Goal: Task Accomplishment & Management: Manage account settings

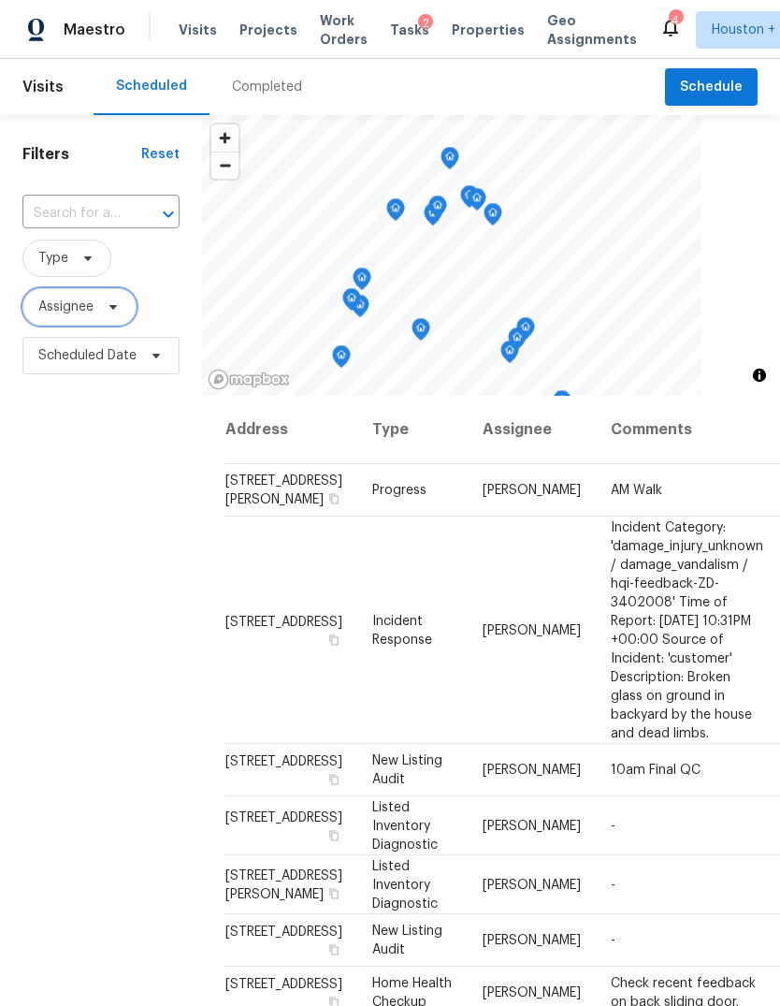
click at [78, 312] on span "Assignee" at bounding box center [65, 307] width 55 height 19
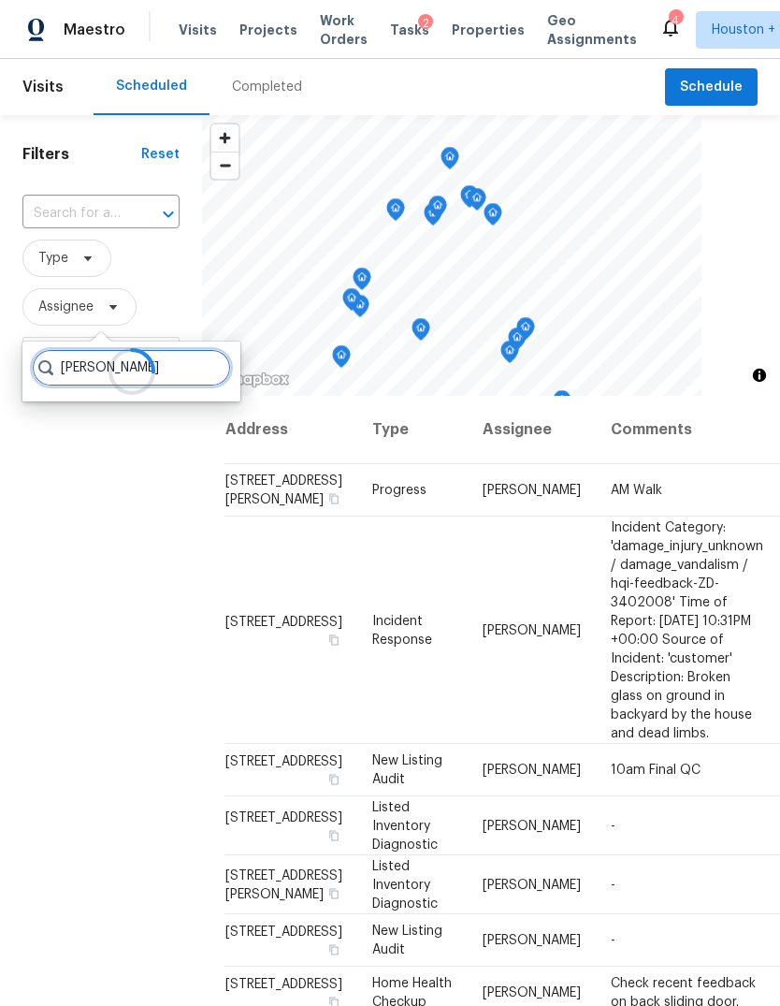
type input "[PERSON_NAME]"
click at [49, 267] on span "Type" at bounding box center [53, 258] width 30 height 19
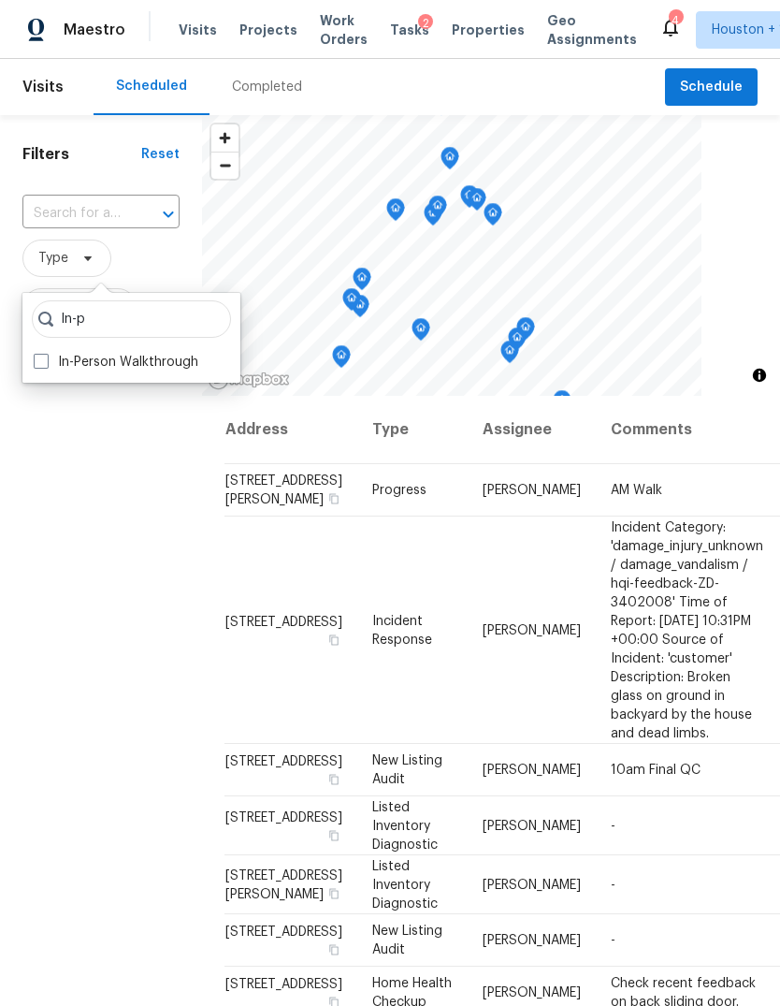
type input "In-p"
click at [58, 361] on label "In-Person Walkthrough" at bounding box center [116, 362] width 165 height 19
click at [46, 361] on input "In-Person Walkthrough" at bounding box center [40, 359] width 12 height 12
checkbox input "true"
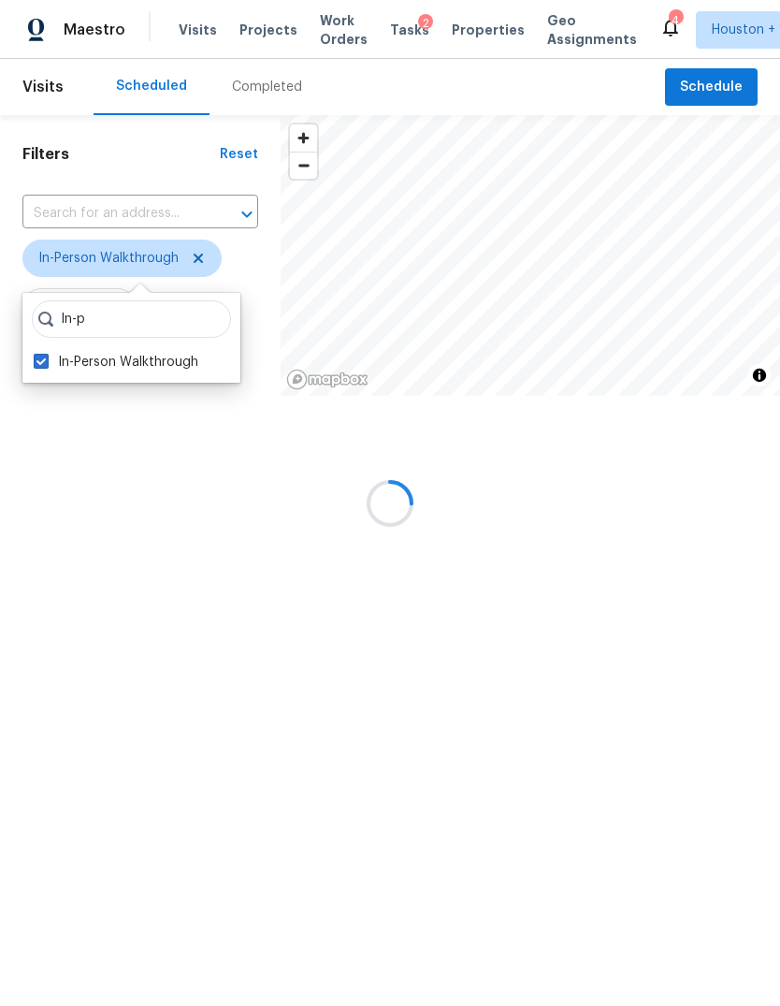
click at [94, 577] on div at bounding box center [390, 503] width 780 height 1006
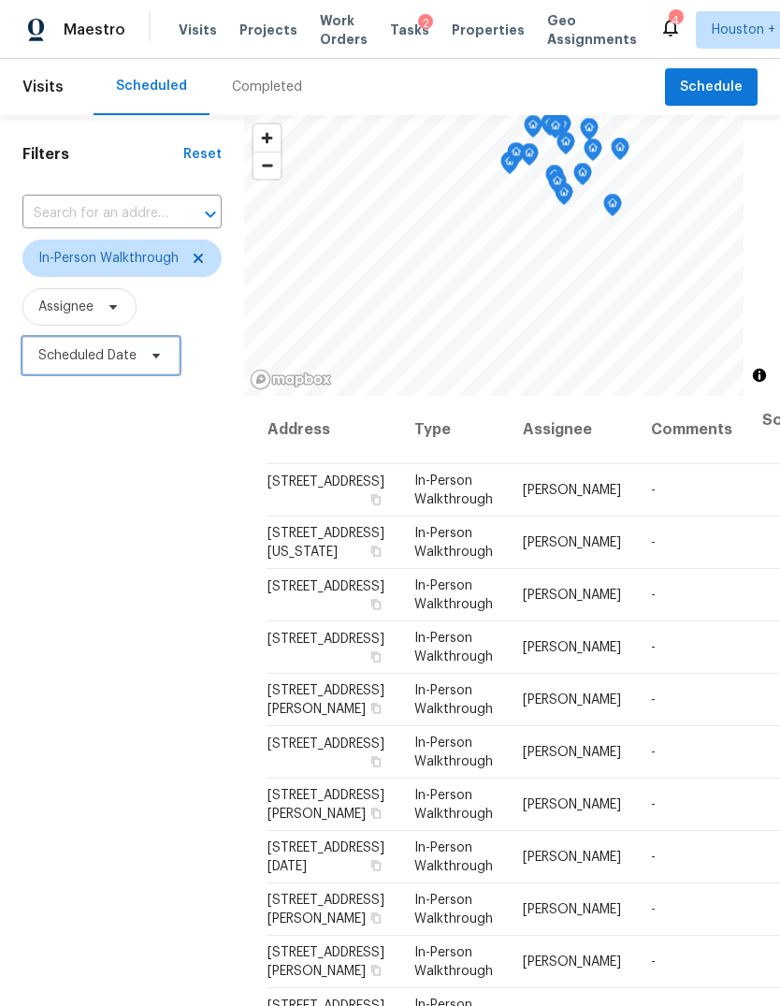
click at [63, 363] on span "Scheduled Date" at bounding box center [87, 355] width 98 height 19
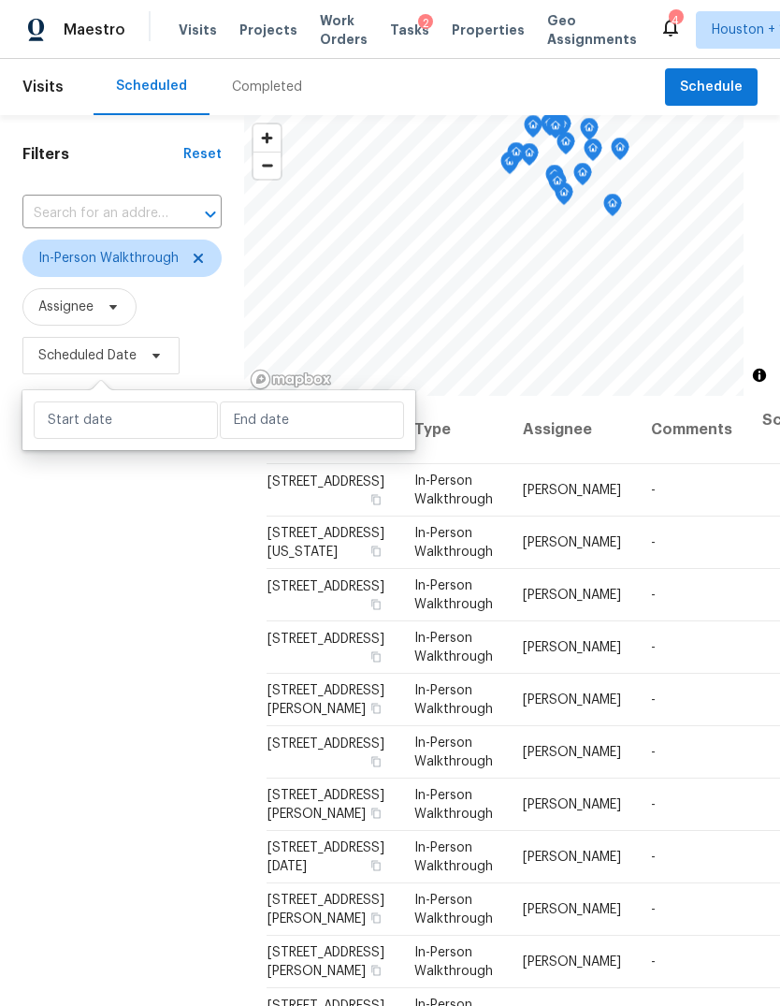
click at [105, 448] on div at bounding box center [218, 420] width 393 height 60
click at [105, 447] on div at bounding box center [218, 420] width 393 height 60
click at [89, 425] on input "text" at bounding box center [126, 419] width 184 height 37
select select "7"
select select "2025"
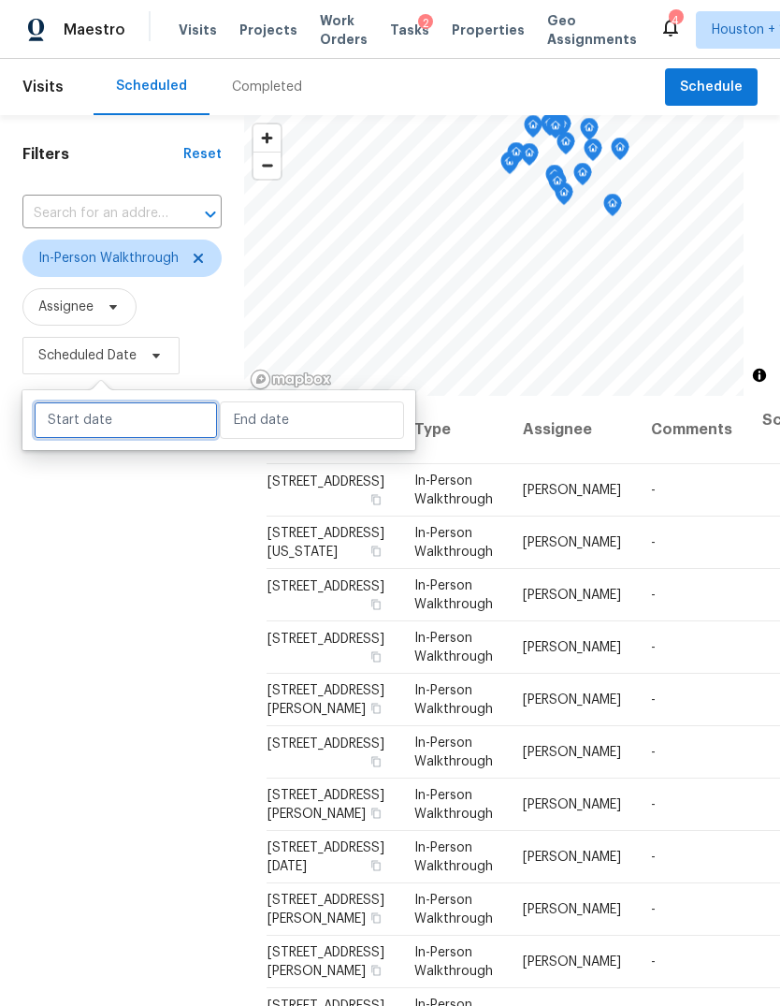
select select "8"
select select "2025"
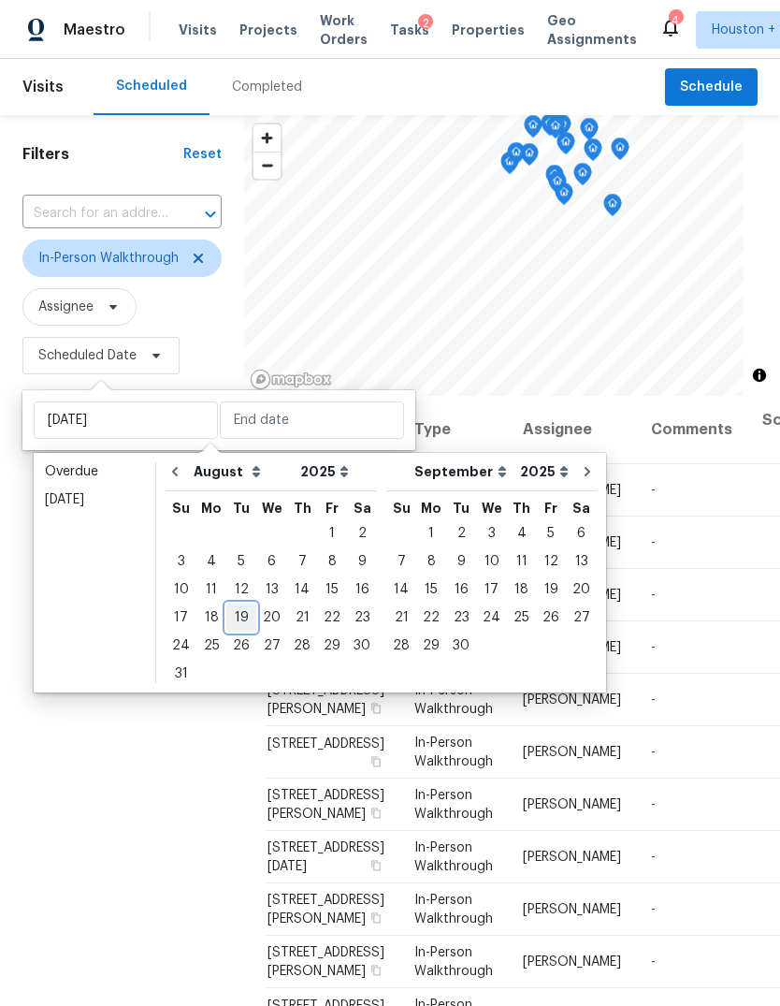
click at [231, 620] on div "19" at bounding box center [241, 618] width 30 height 26
type input "Tue, Aug 19"
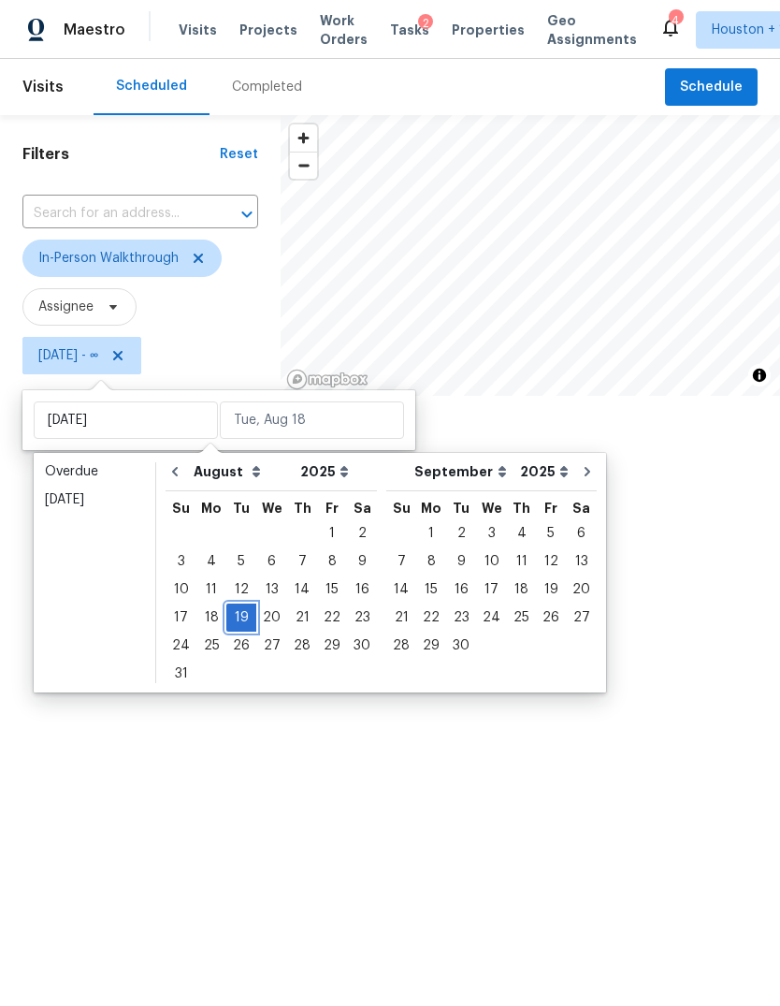
click at [231, 619] on div "19" at bounding box center [241, 618] width 30 height 26
type input "Tue, Aug 19"
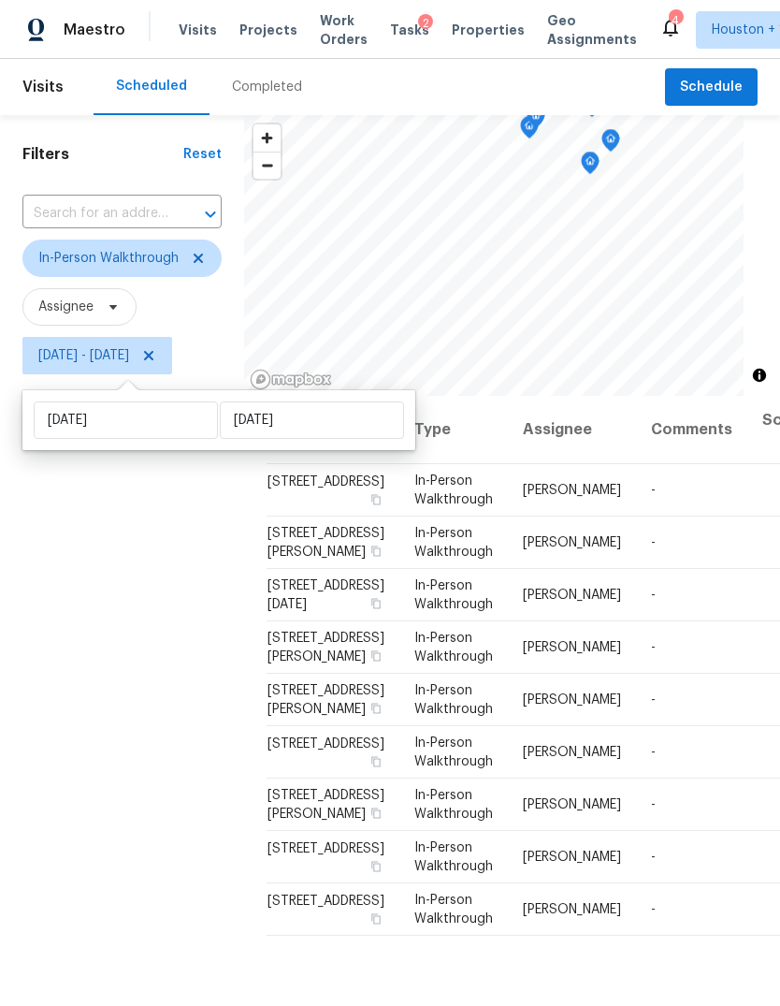
click at [99, 802] on div "Filters Reset ​ In-Person Walkthrough Assignee Tue, Aug 19 - Tue, Aug 19" at bounding box center [122, 657] width 244 height 1085
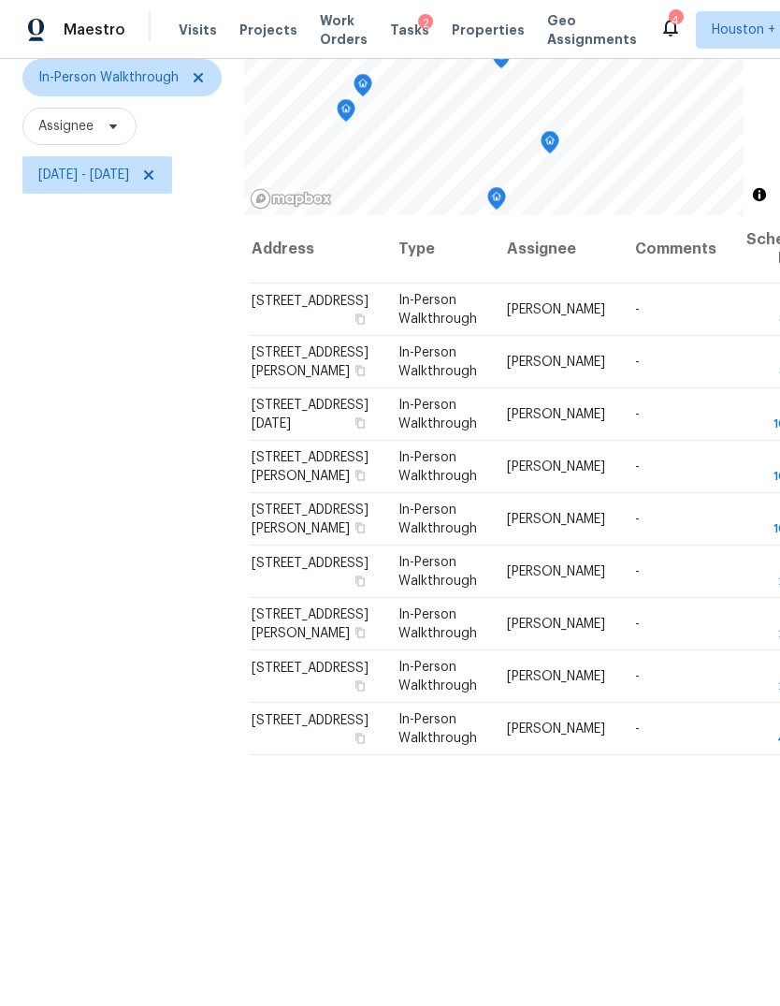
click at [559, 138] on icon "Map marker" at bounding box center [550, 143] width 17 height 22
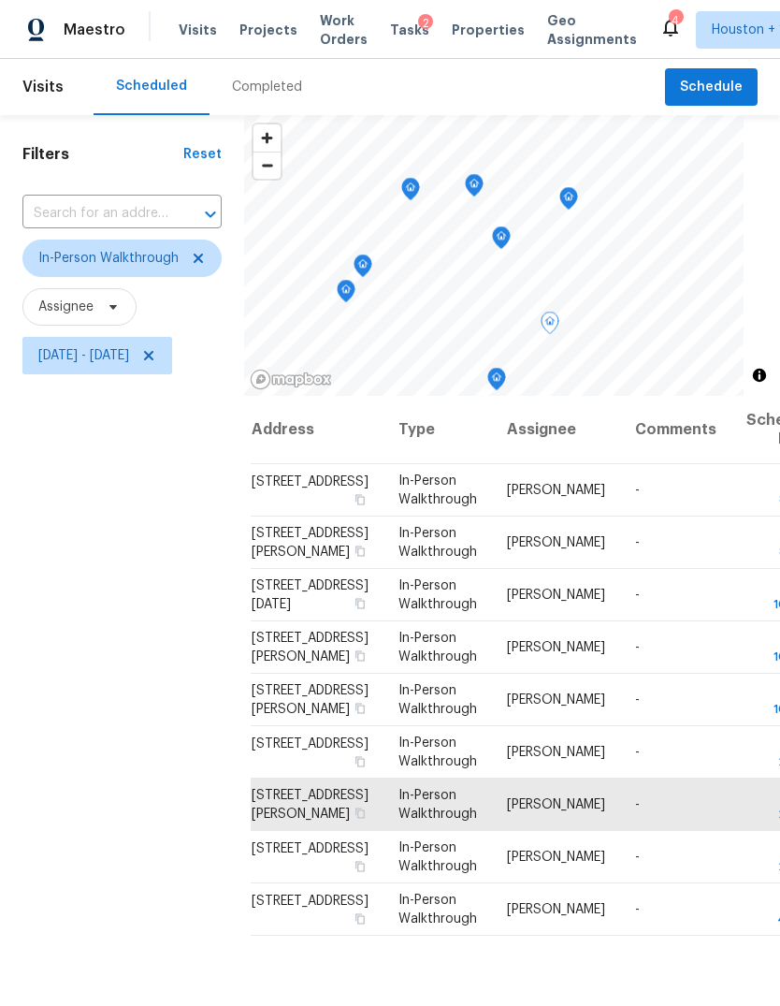
click at [577, 203] on icon "Map marker" at bounding box center [569, 199] width 17 height 22
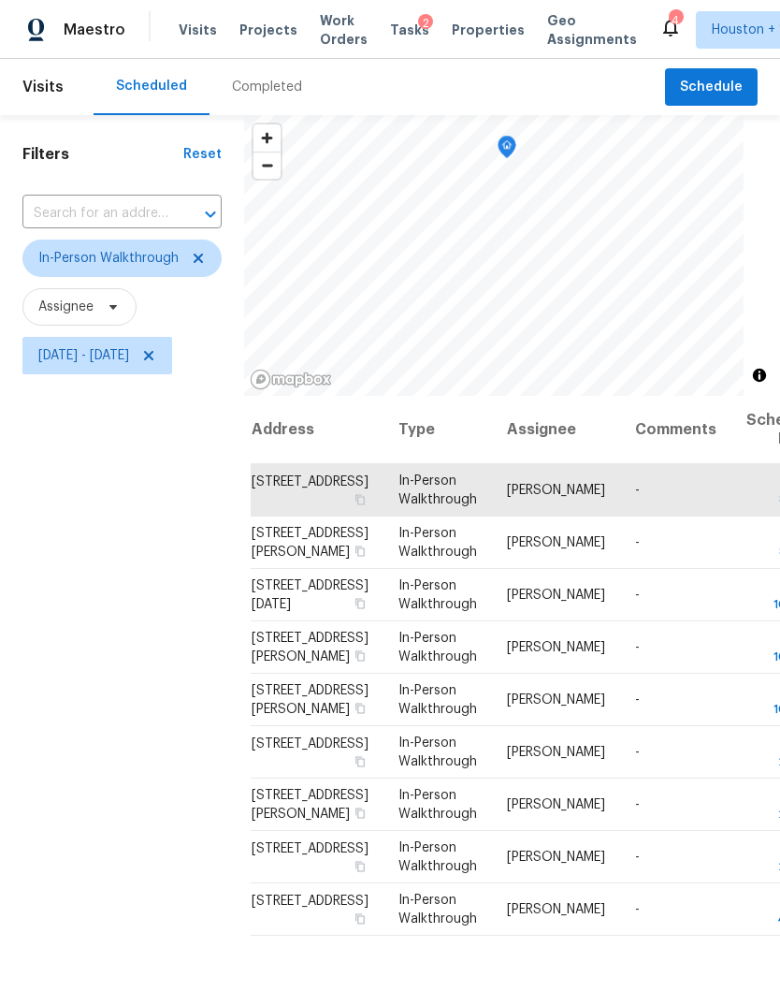
click at [516, 153] on icon "Map marker" at bounding box center [507, 148] width 17 height 22
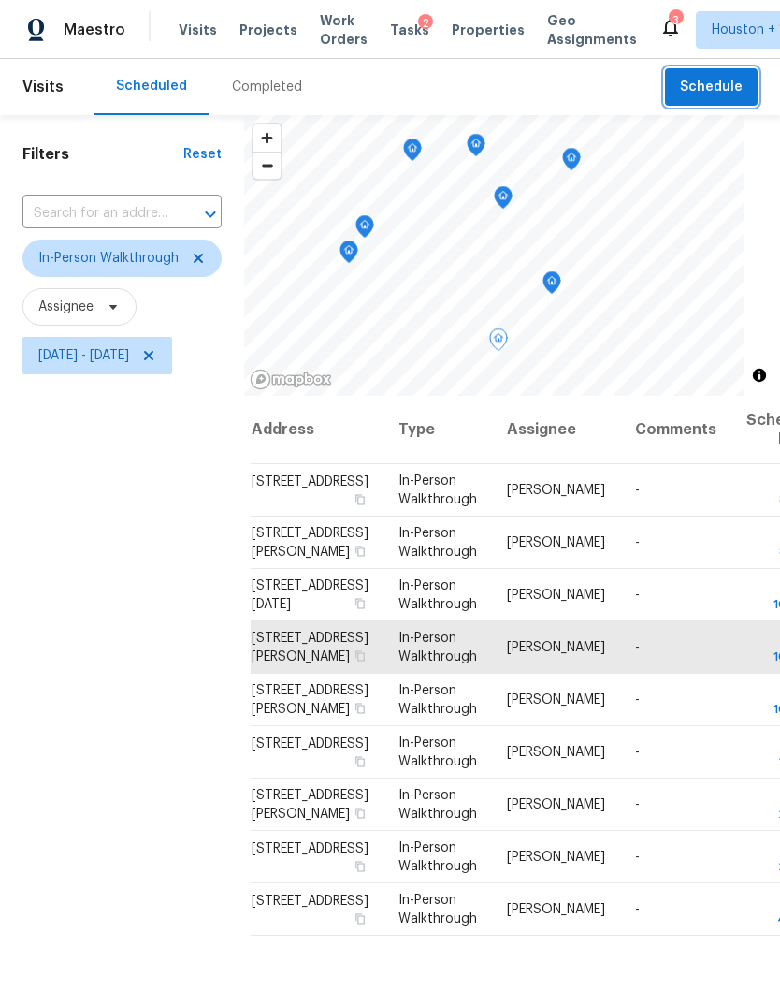
click at [719, 86] on span "Schedule" at bounding box center [711, 87] width 63 height 23
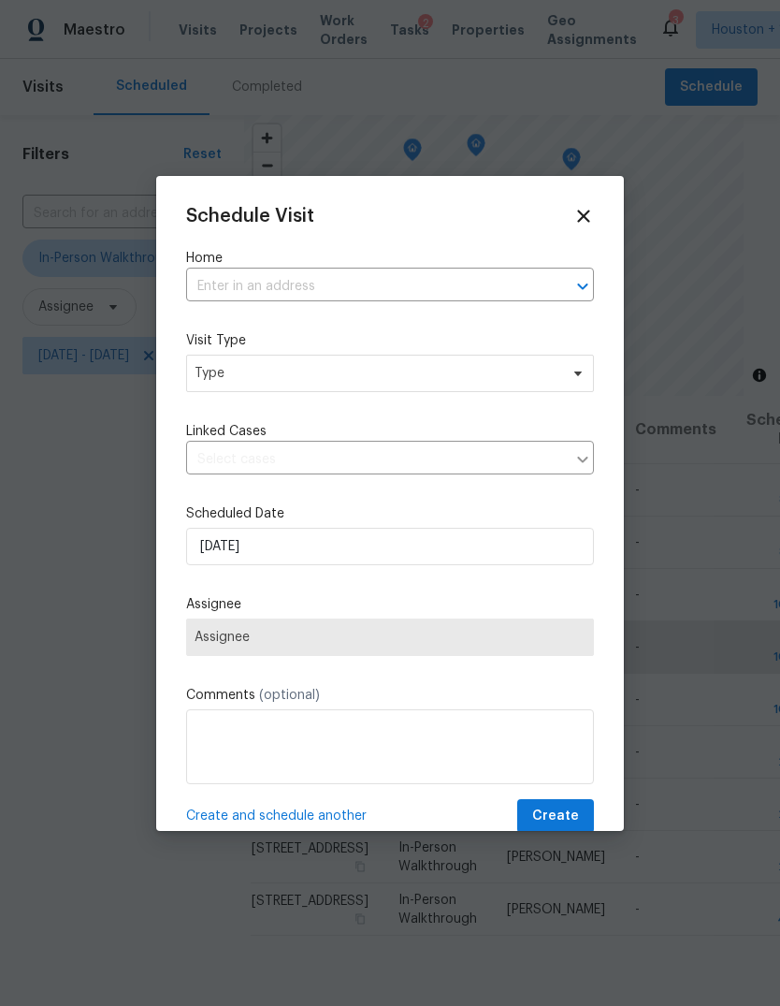
click at [486, 291] on input "text" at bounding box center [364, 286] width 356 height 29
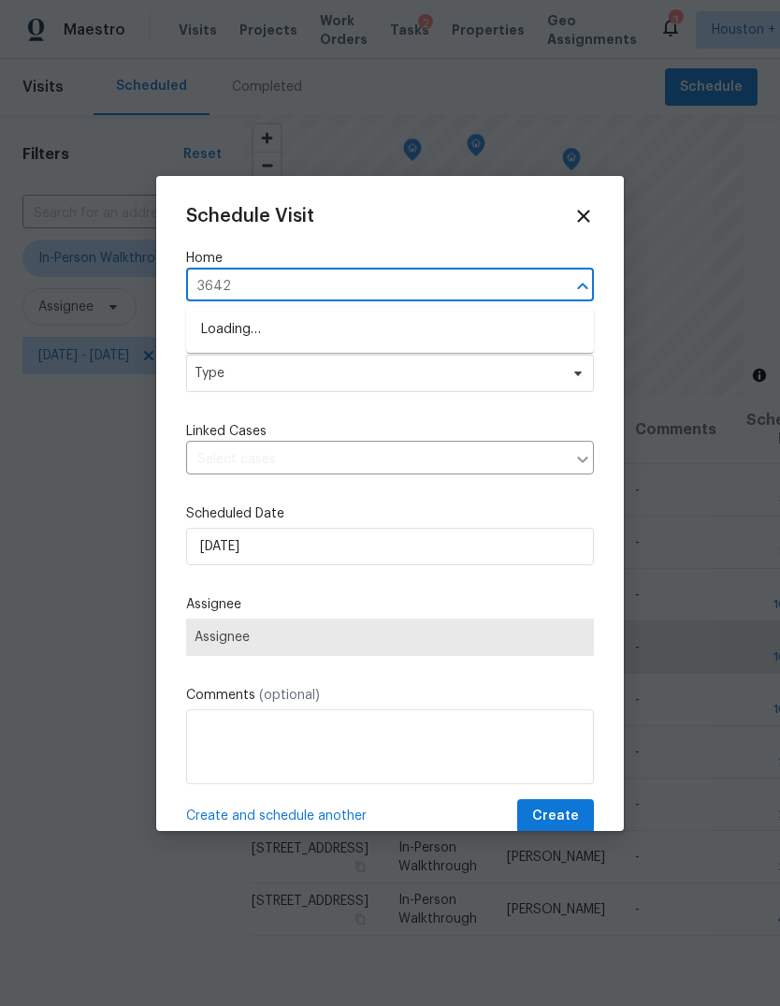
type input "3642"
click at [535, 330] on li "3642 Chapel Square Dr, Spring, TX 77388" at bounding box center [390, 329] width 408 height 31
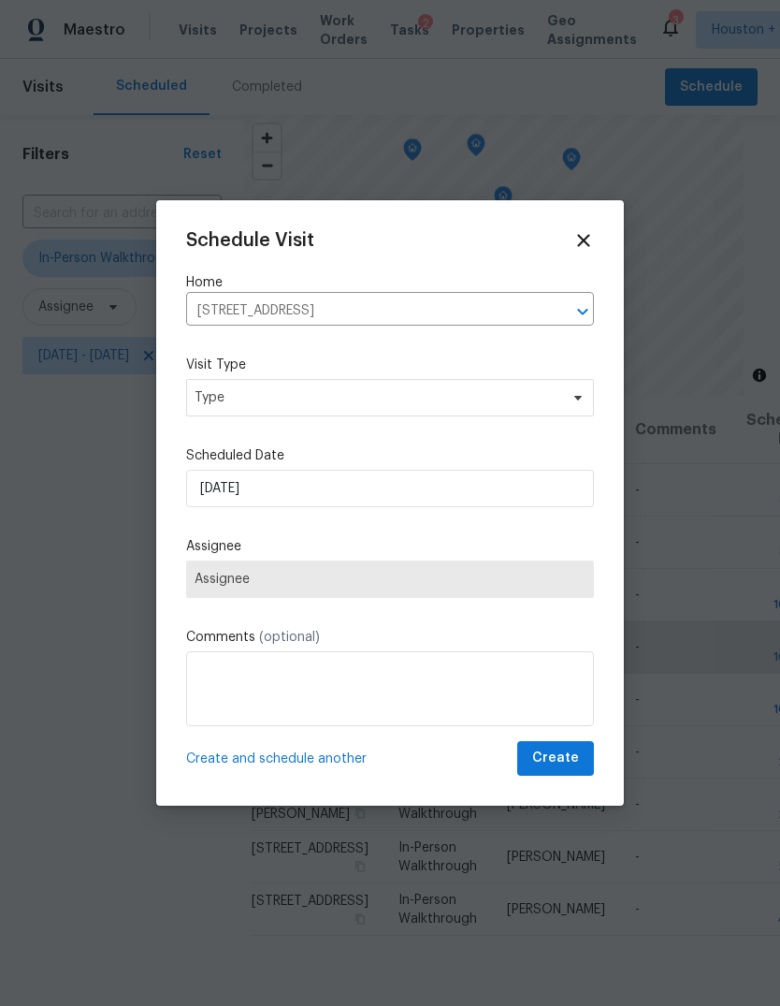
click at [561, 366] on label "Visit Type" at bounding box center [390, 365] width 408 height 19
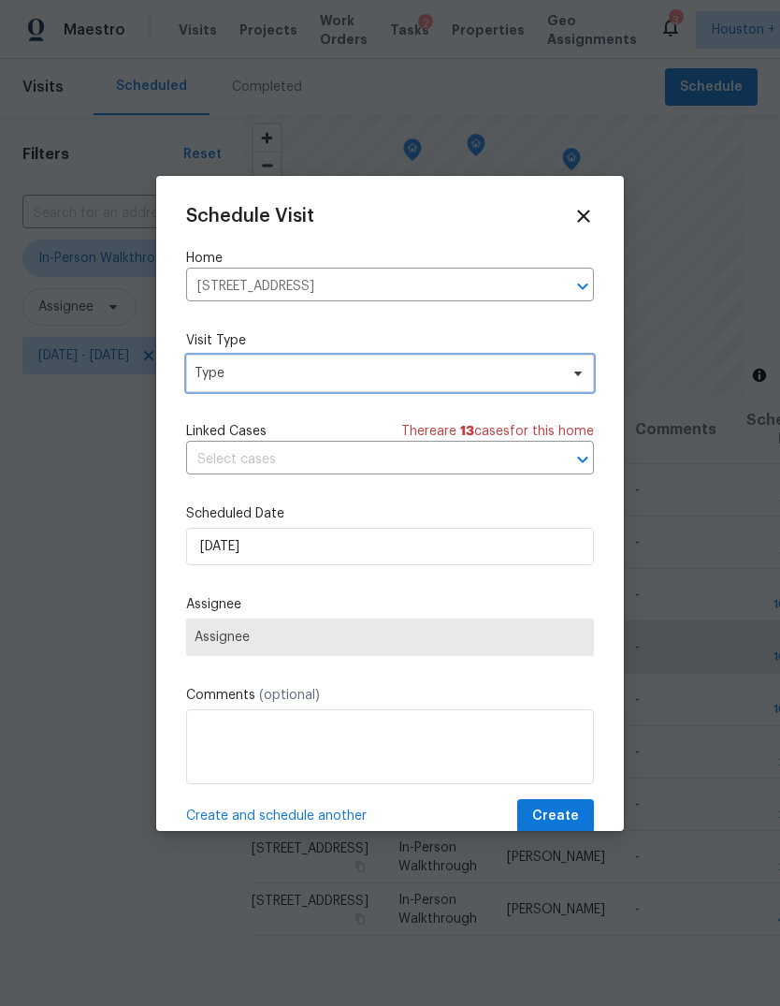
click at [570, 375] on span at bounding box center [575, 373] width 21 height 15
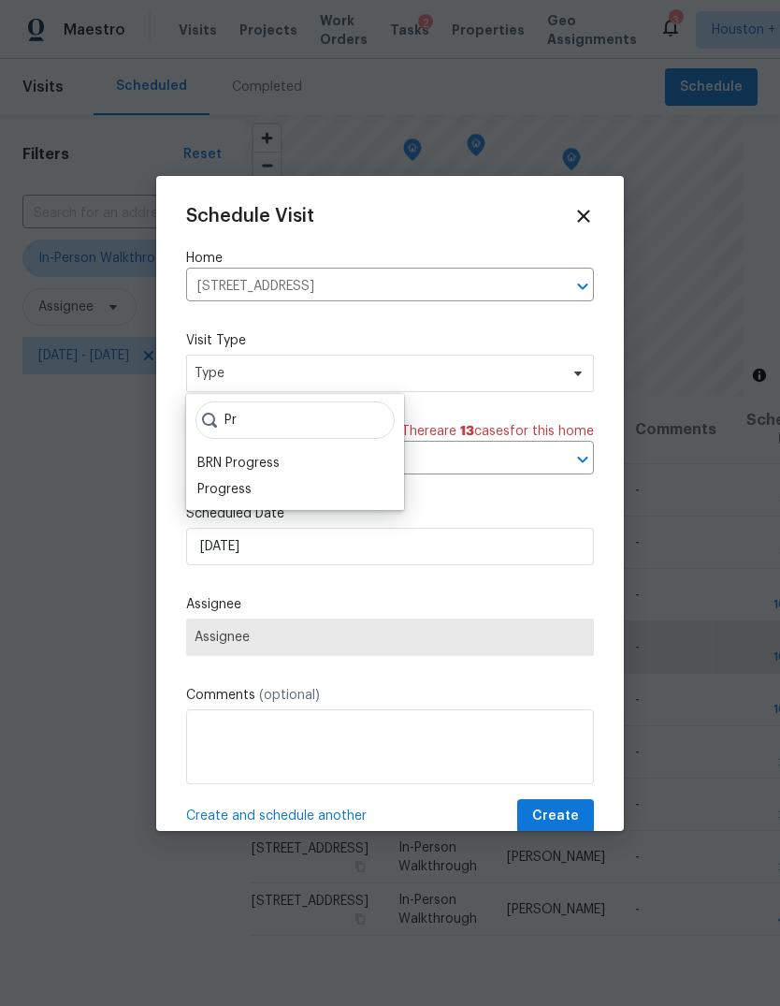
type input "P"
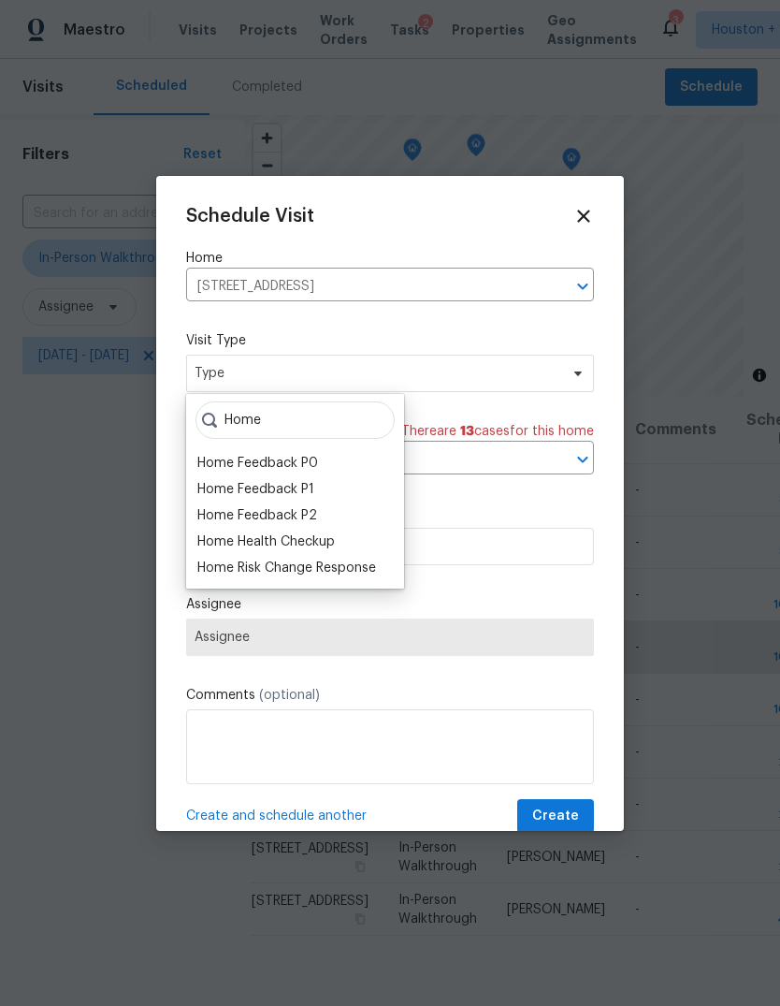
type input "Home"
click at [221, 536] on div "Home Health Checkup" at bounding box center [266, 541] width 138 height 19
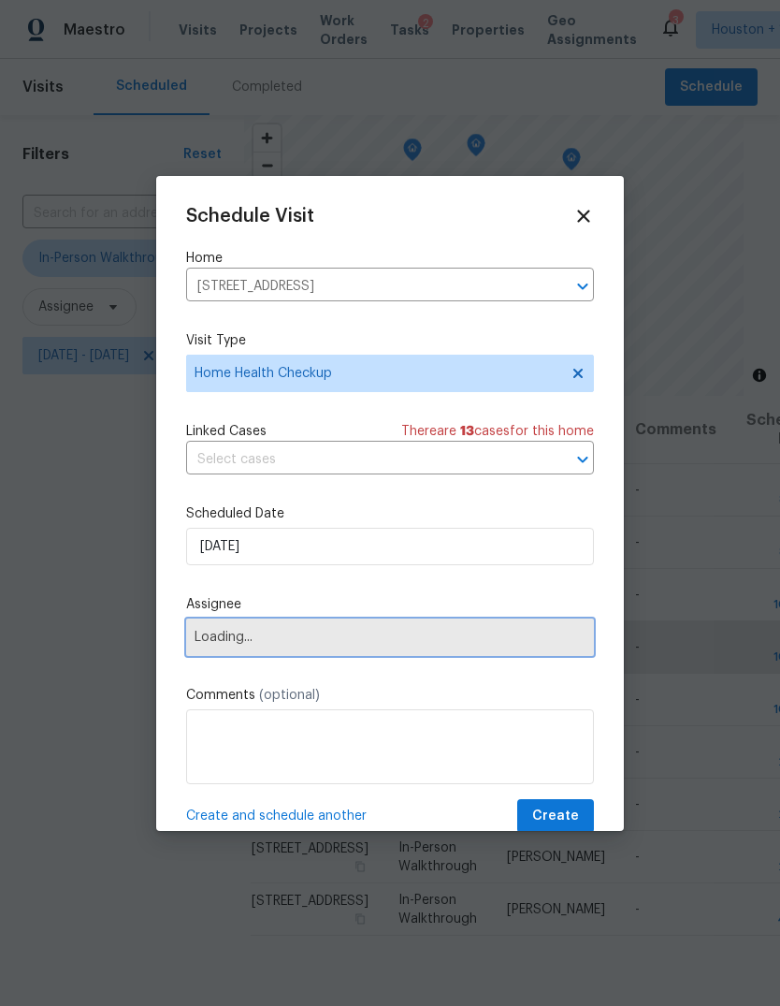
click at [210, 636] on span "Loading..." at bounding box center [390, 637] width 391 height 15
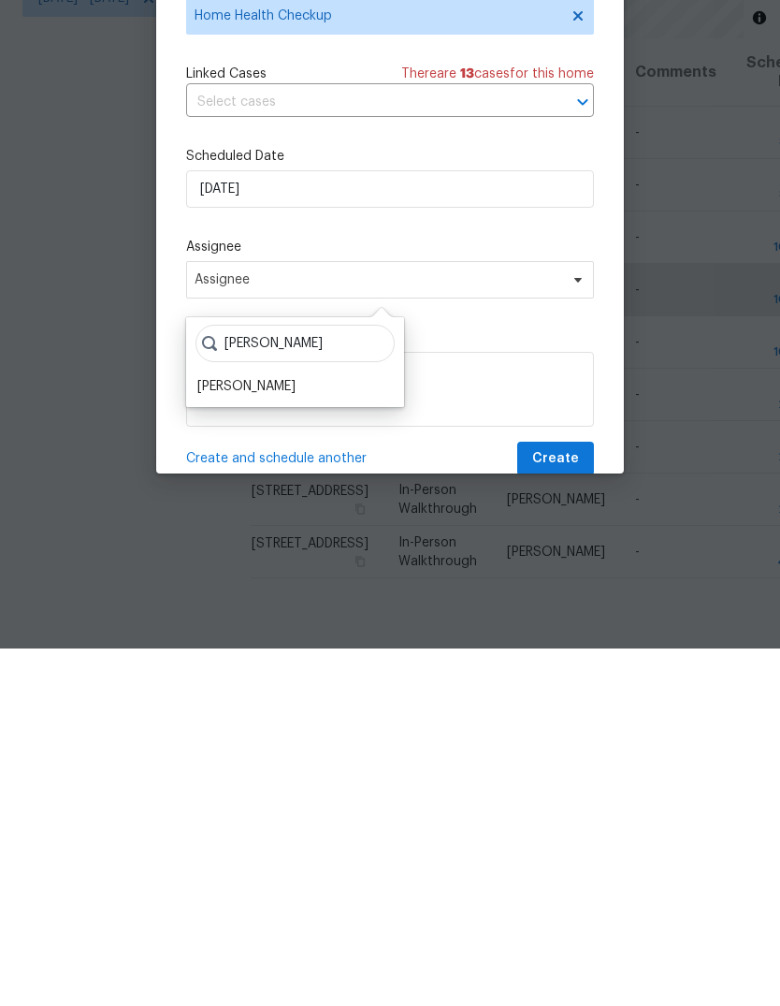
scroll to position [70, 0]
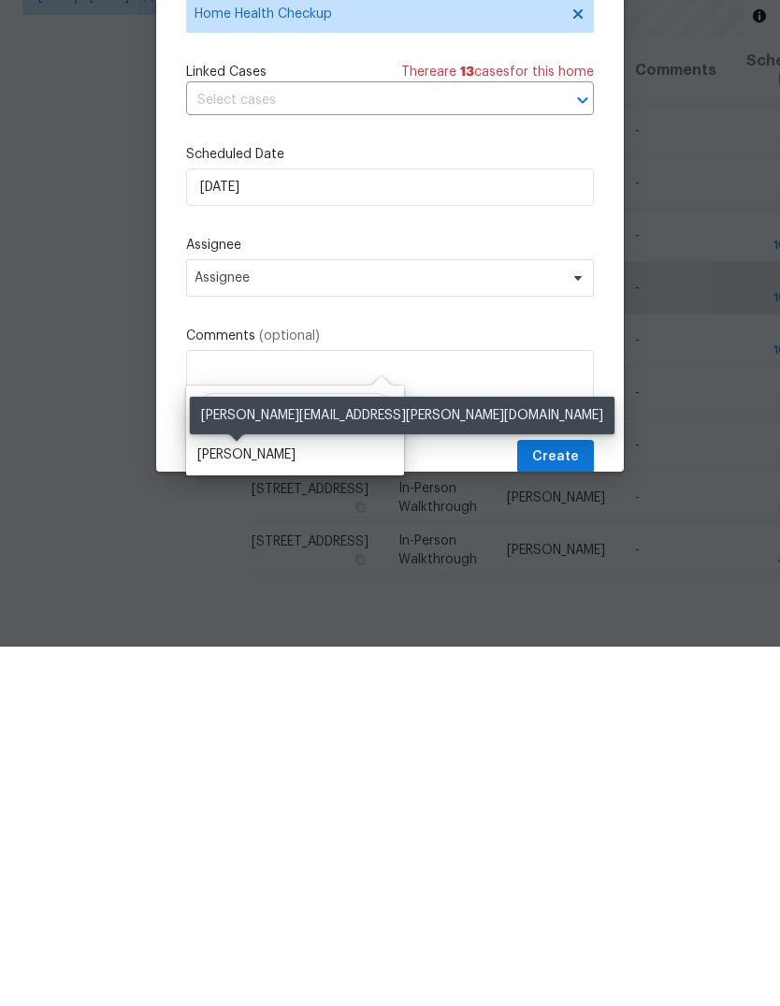
type input "[PERSON_NAME]"
click at [225, 805] on div "[PERSON_NAME]" at bounding box center [246, 814] width 98 height 19
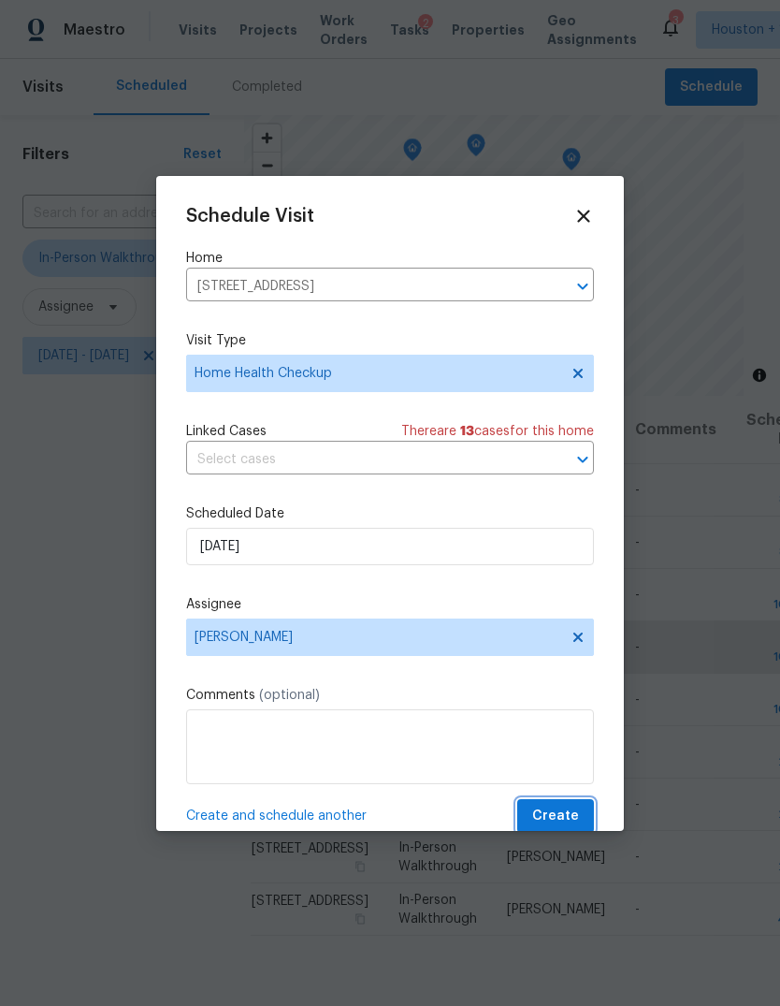
click at [585, 820] on button "Create" at bounding box center [555, 816] width 77 height 35
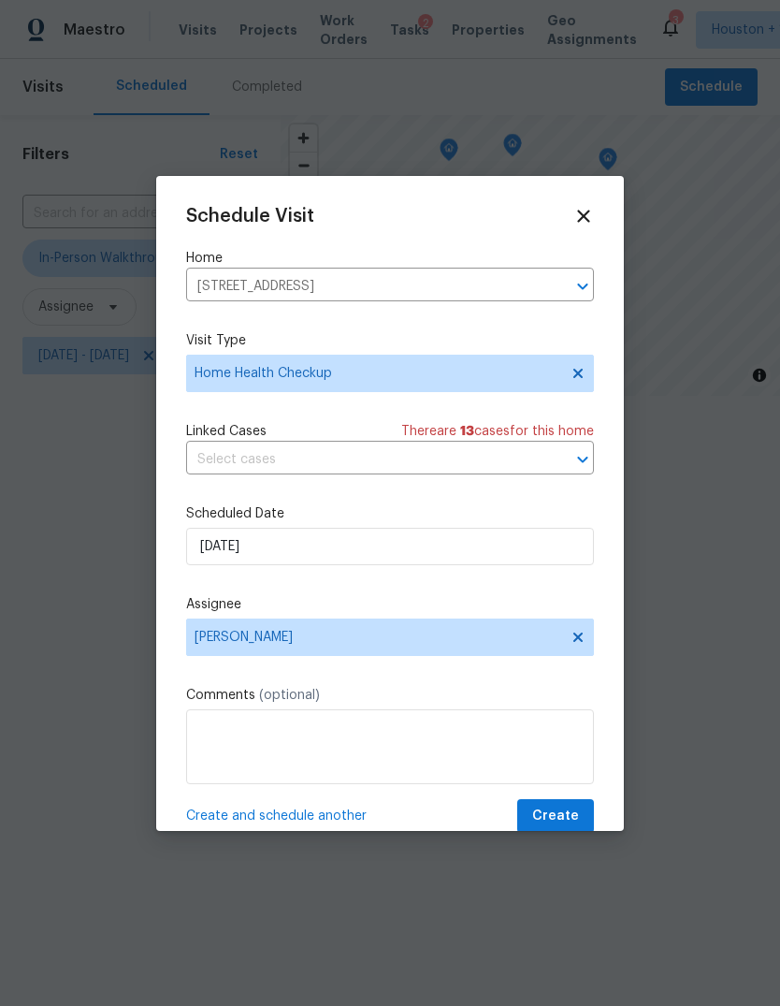
scroll to position [0, 0]
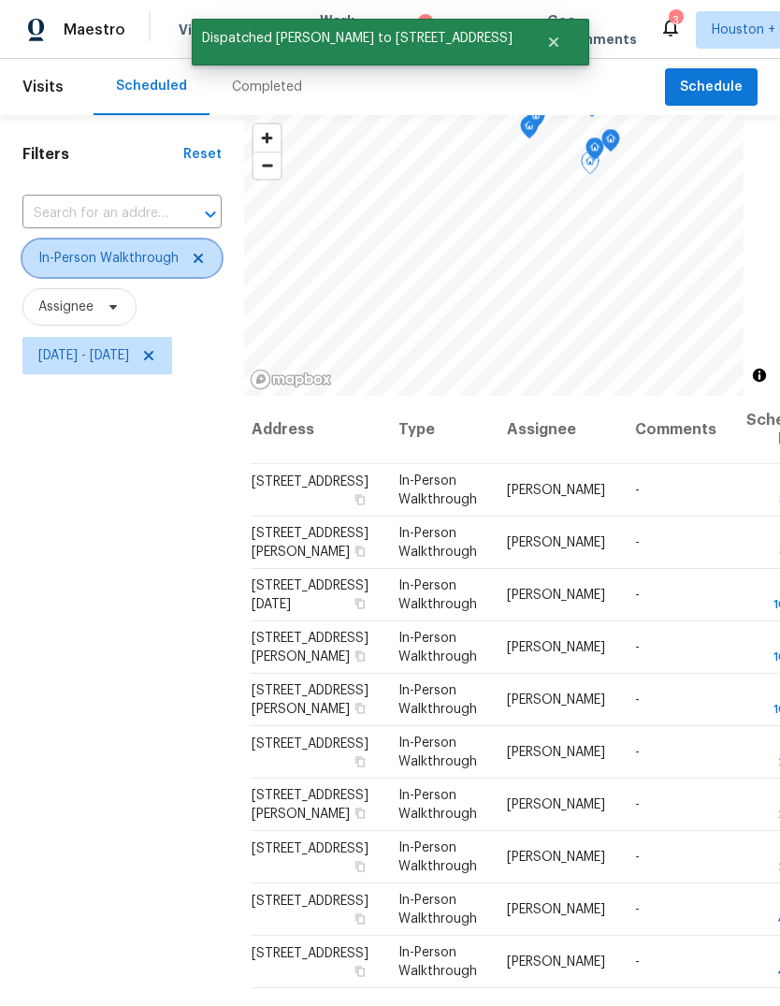
click at [192, 265] on icon at bounding box center [198, 258] width 15 height 15
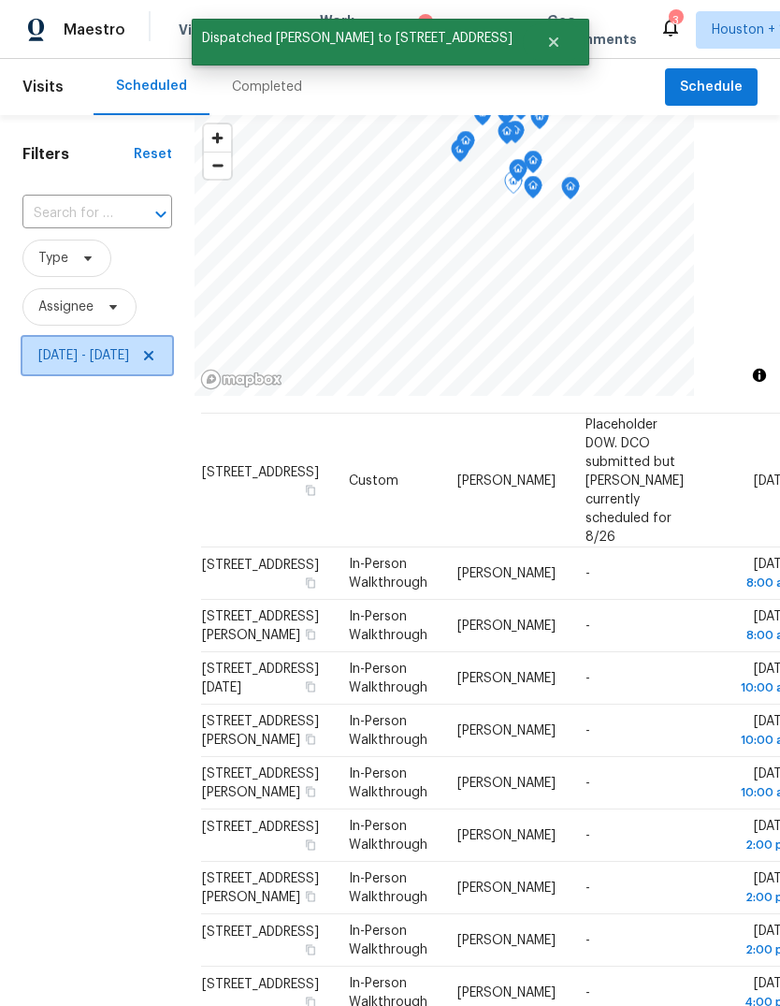
click at [156, 357] on icon at bounding box center [148, 355] width 15 height 15
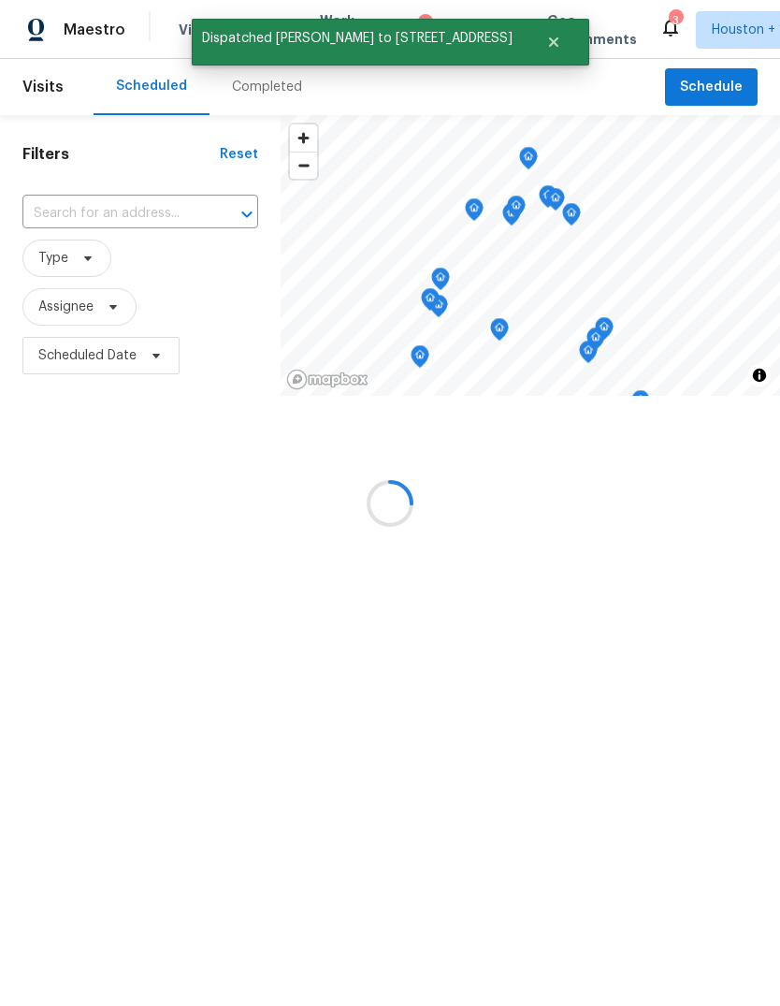
click at [208, 357] on div at bounding box center [390, 503] width 780 height 1006
click at [80, 217] on div at bounding box center [390, 503] width 780 height 1006
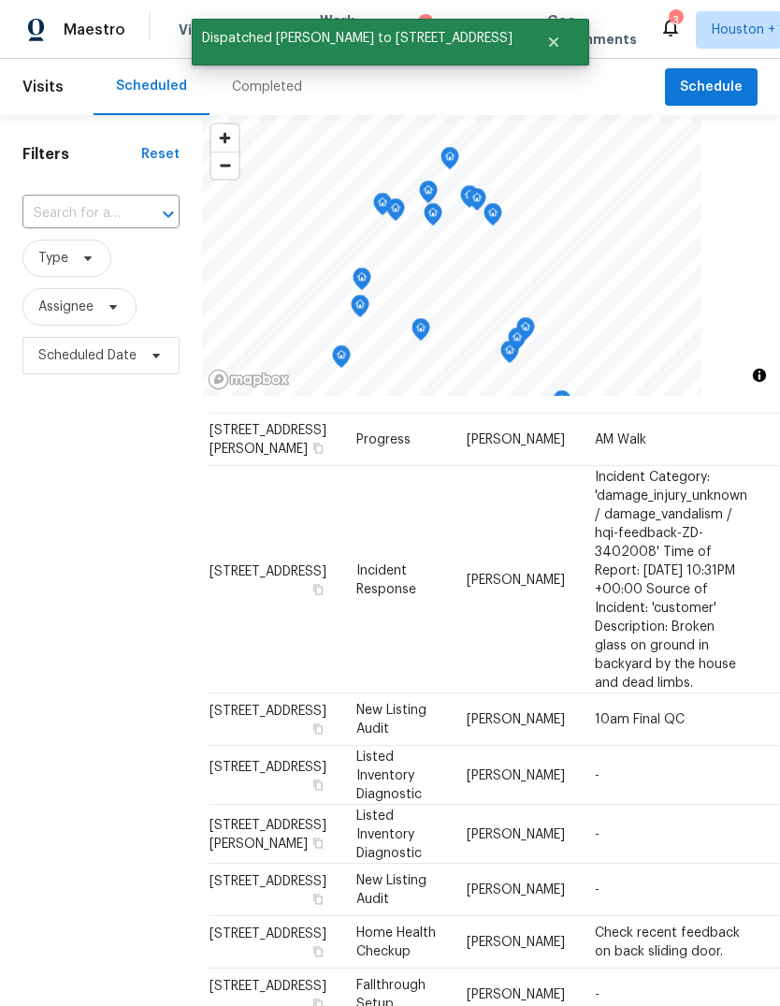
click at [62, 219] on input "text" at bounding box center [74, 213] width 105 height 29
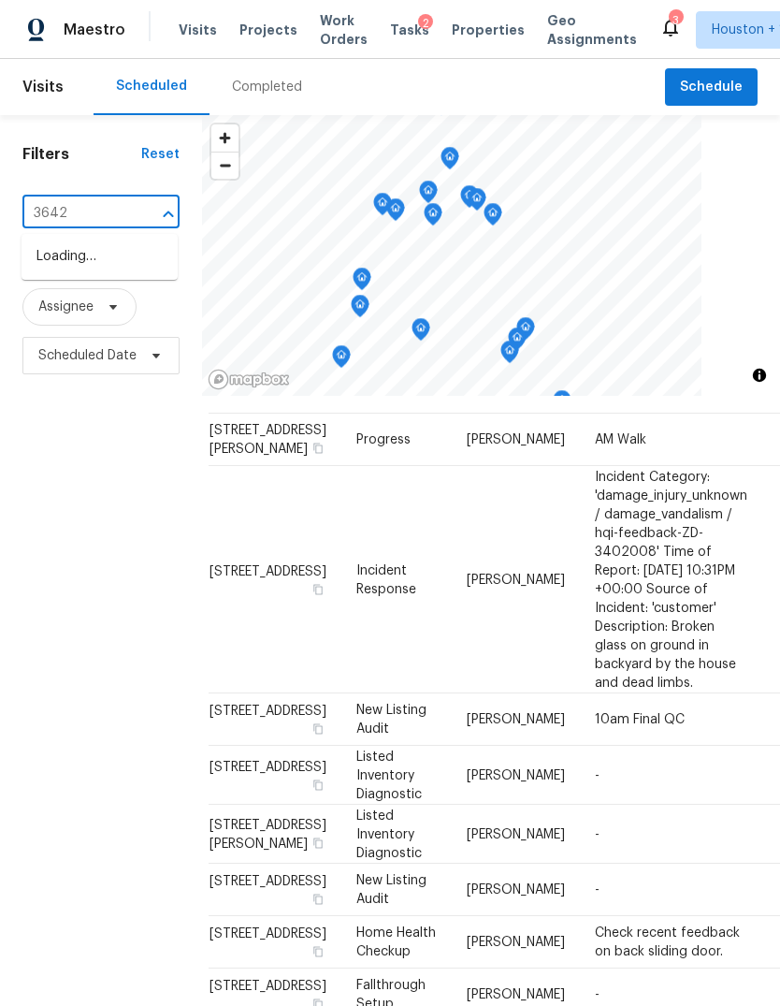
type input "3642"
click at [91, 272] on li "3642 Chapel Square Dr, Spring, TX 77388" at bounding box center [100, 256] width 156 height 31
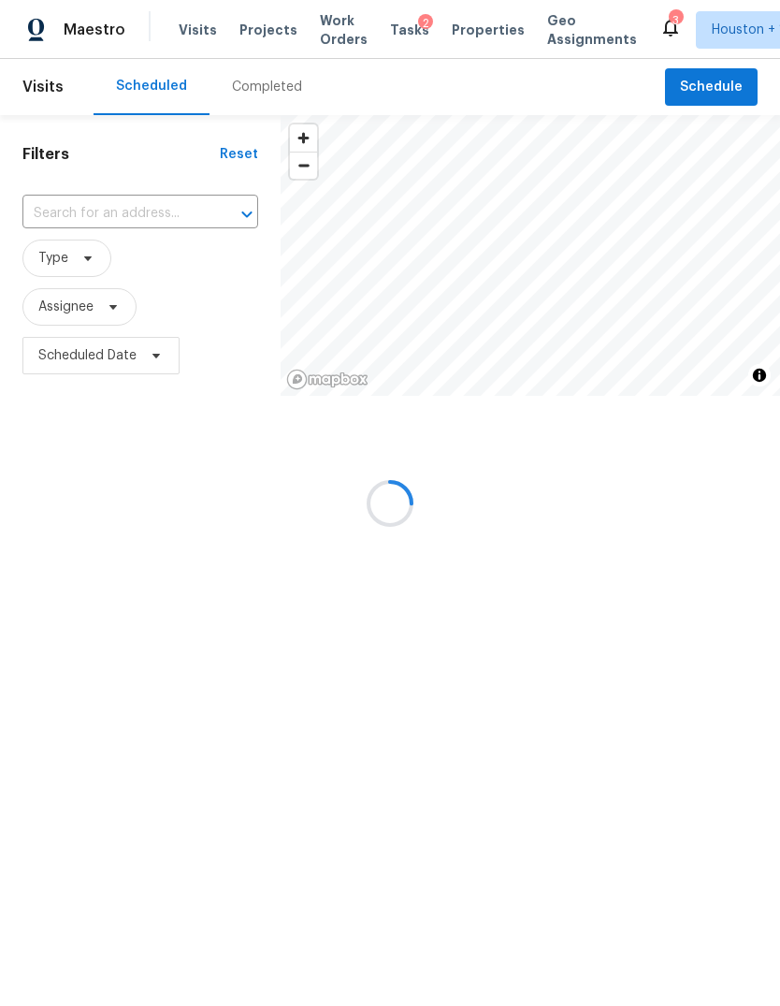
type input "3642 Chapel Square Dr, Spring, TX 77388"
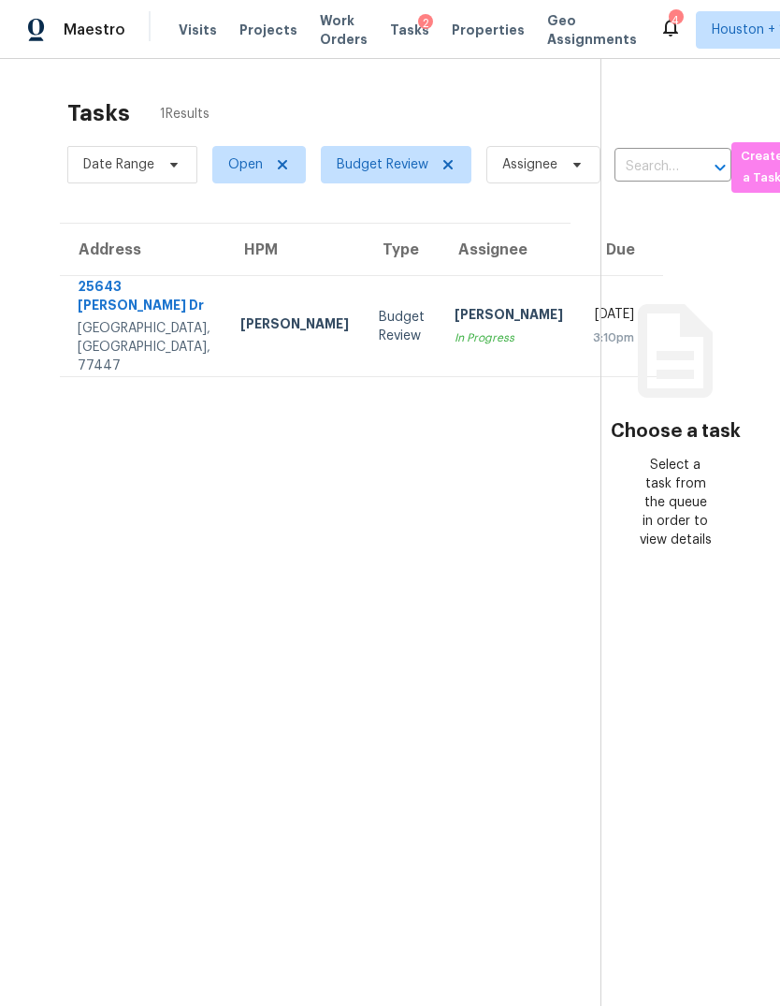
click at [91, 339] on div "Hockley, TX, 77447" at bounding box center [144, 347] width 133 height 56
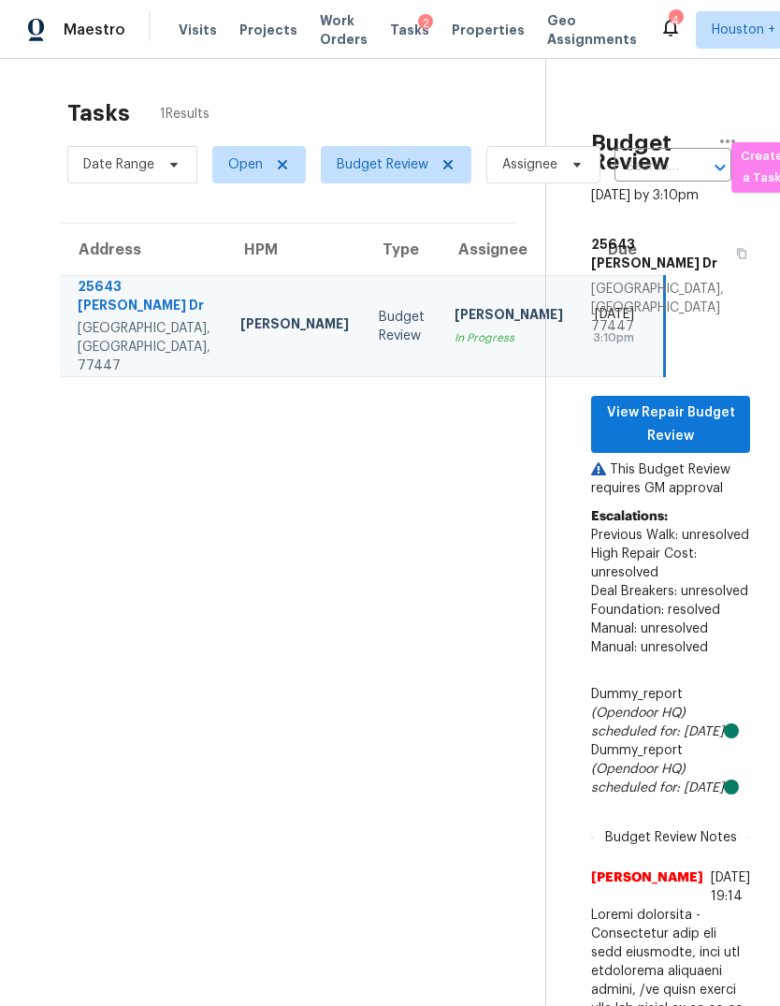
click at [709, 460] on p "This Budget Review requires GM approval" at bounding box center [670, 478] width 159 height 37
click at [678, 401] on span "View Repair Budget Review" at bounding box center [670, 424] width 129 height 46
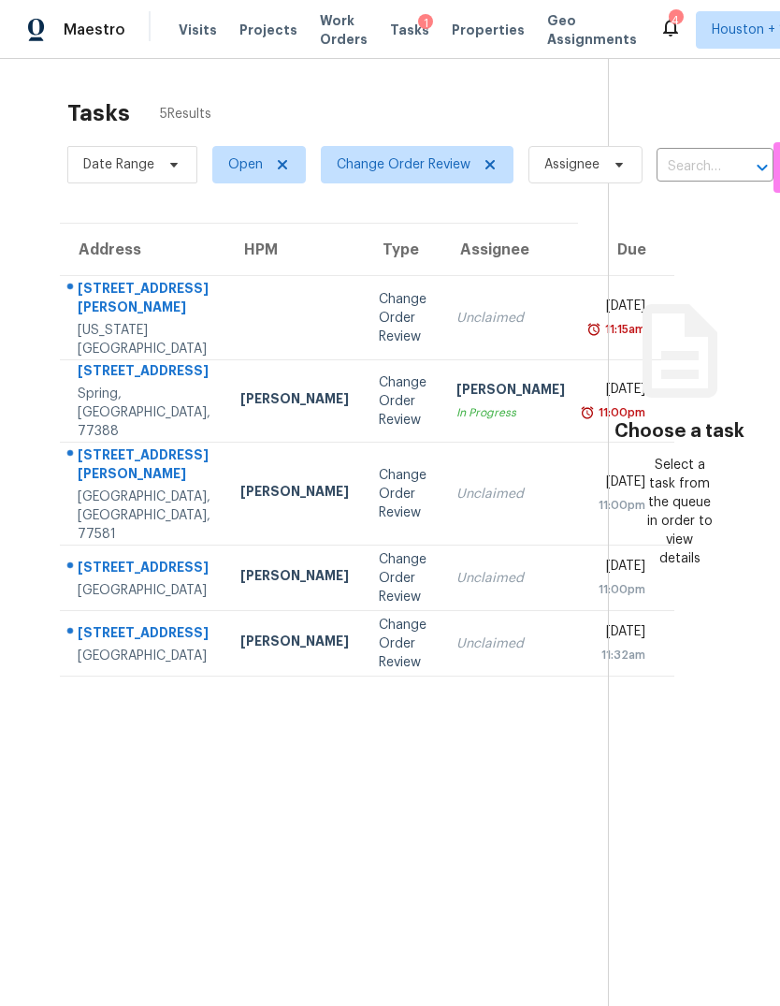
click at [466, 314] on td "Unclaimed" at bounding box center [511, 318] width 138 height 84
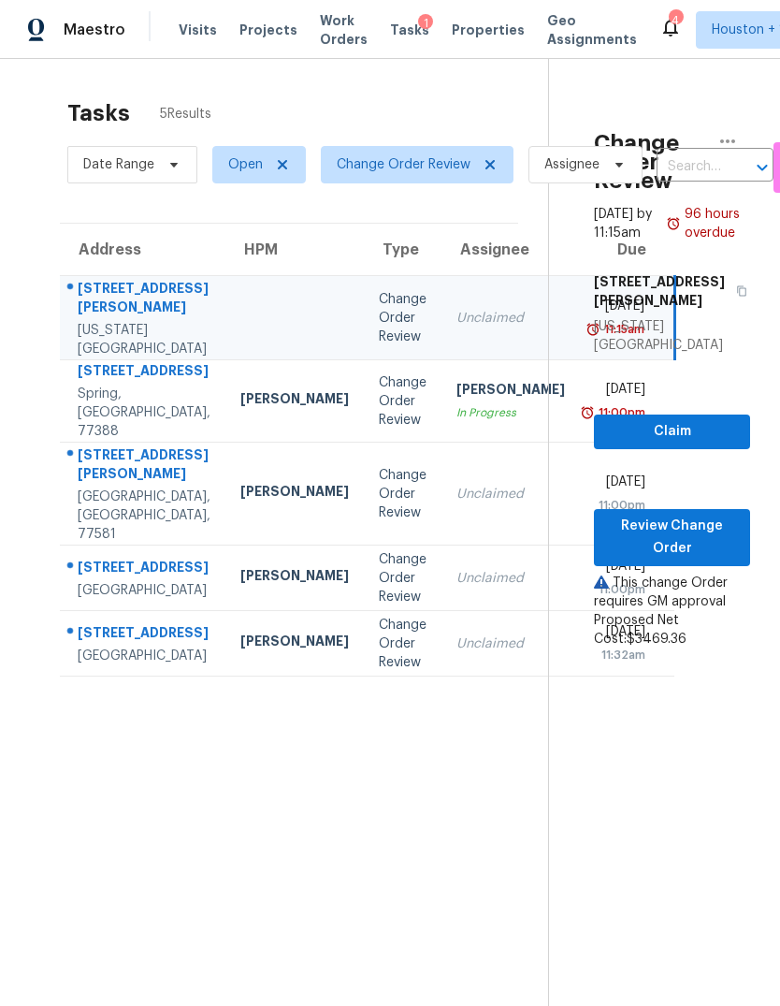
click at [457, 403] on div "[PERSON_NAME]" at bounding box center [511, 391] width 109 height 23
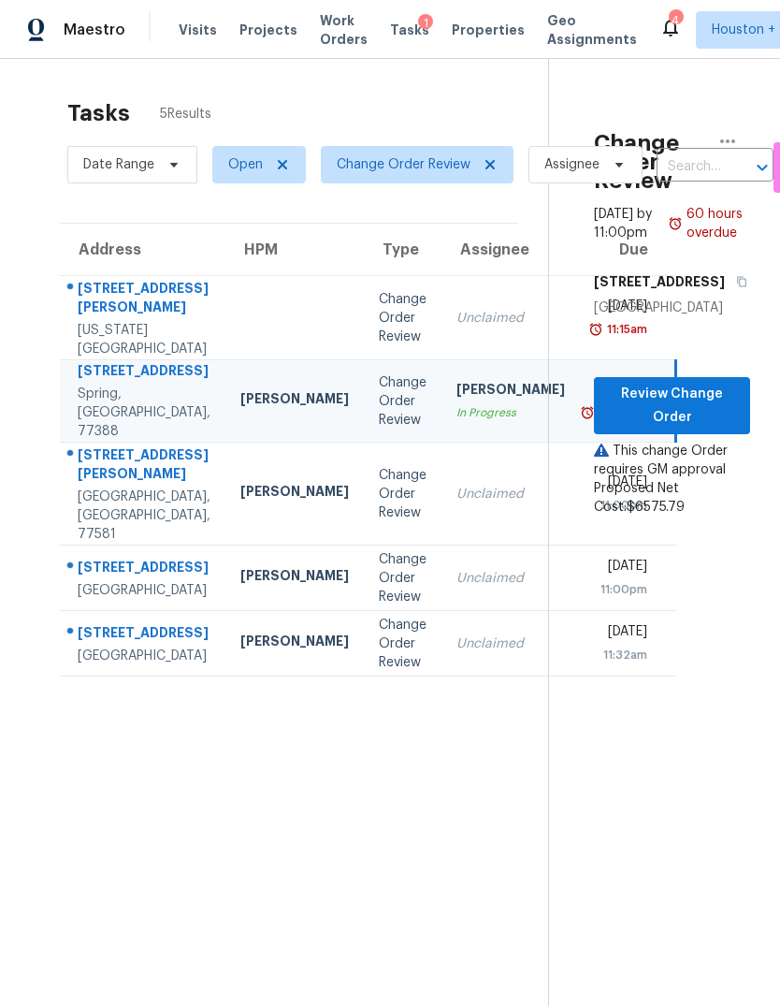
click at [442, 515] on td "Unclaimed" at bounding box center [511, 494] width 138 height 103
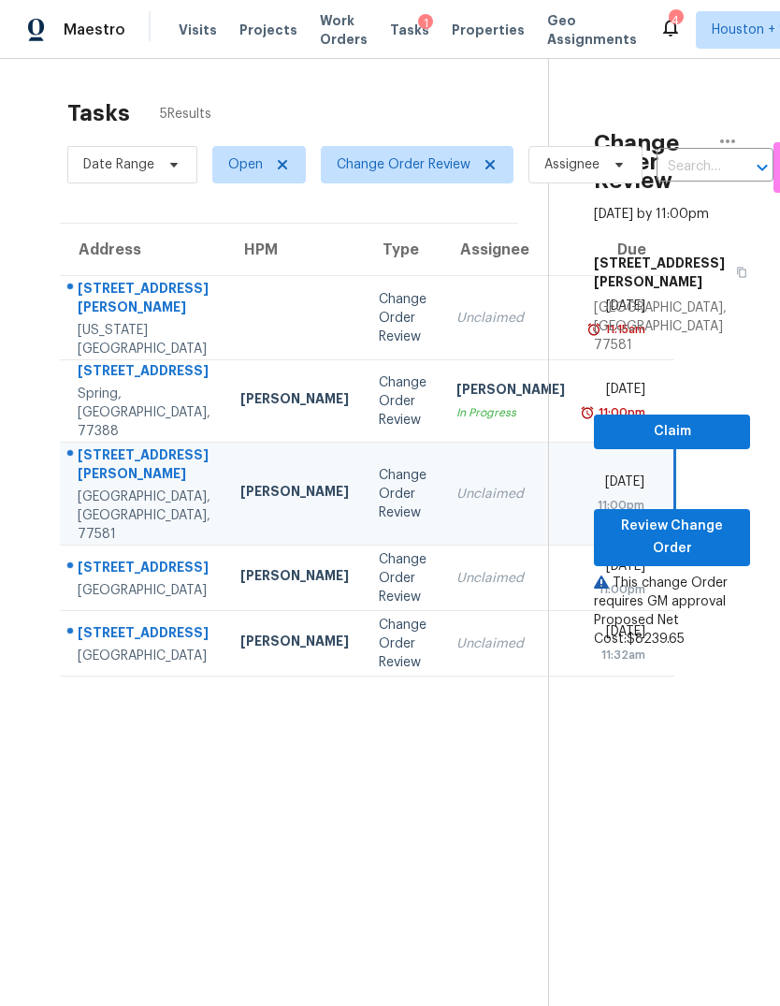
click at [364, 611] on td "Change Order Review" at bounding box center [403, 579] width 78 height 66
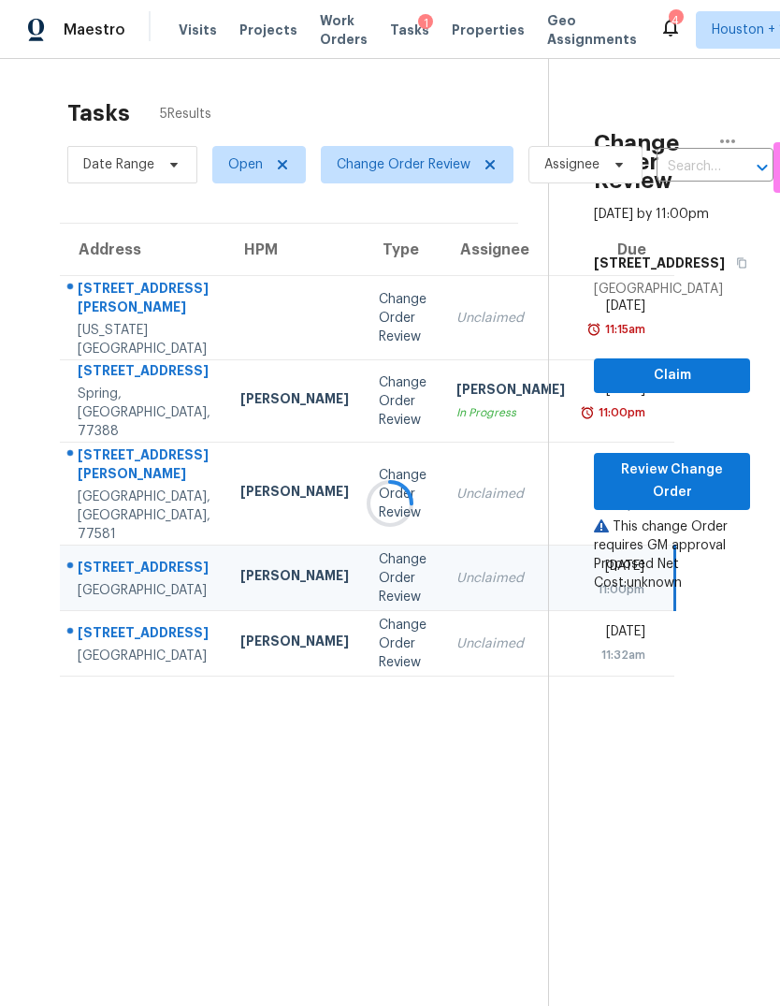
click at [314, 741] on div at bounding box center [390, 503] width 780 height 1006
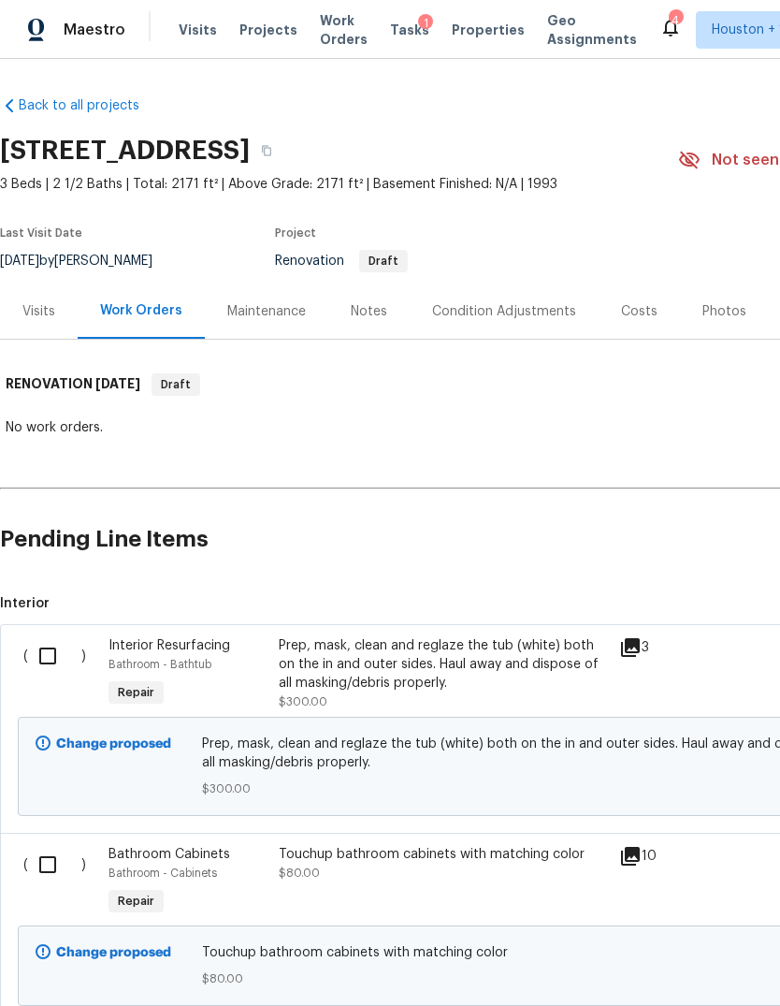
click at [40, 313] on div "Visits" at bounding box center [38, 311] width 33 height 19
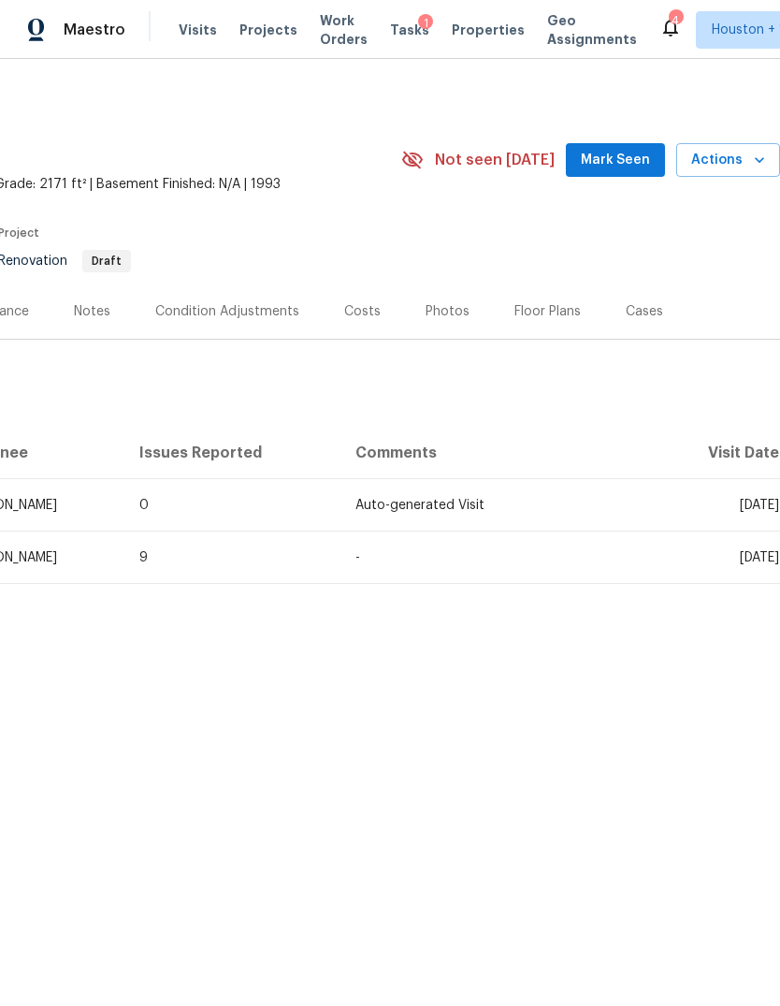
scroll to position [0, 277]
click at [716, 174] on button "Actions" at bounding box center [729, 160] width 104 height 35
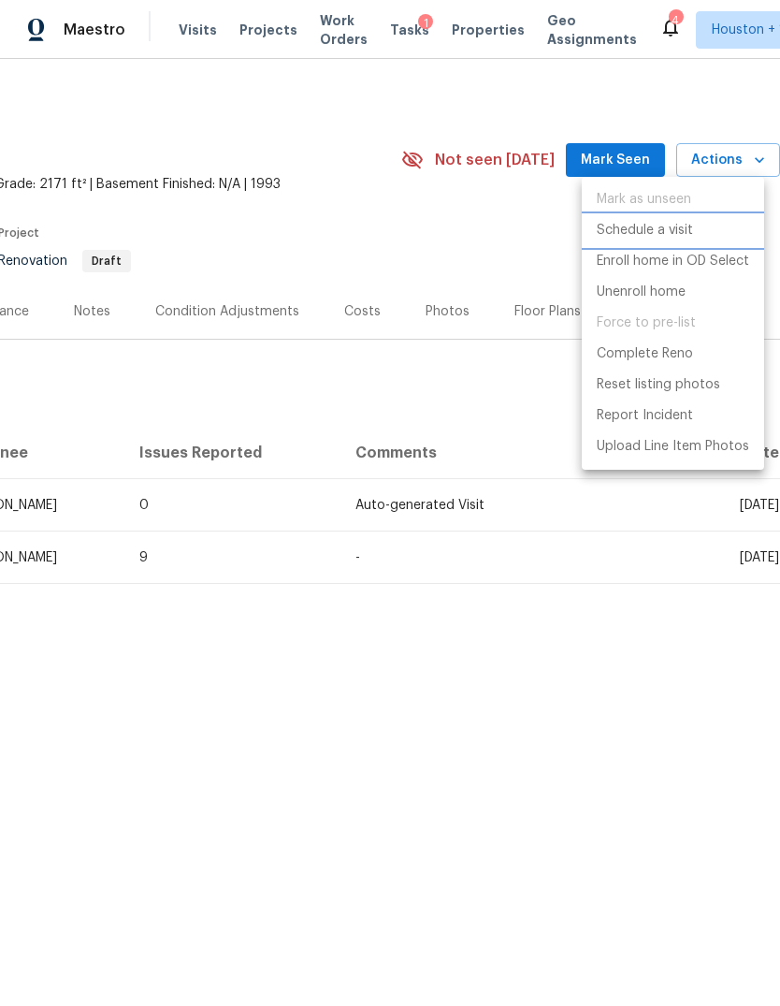
click at [672, 242] on li "Schedule a visit" at bounding box center [673, 230] width 182 height 31
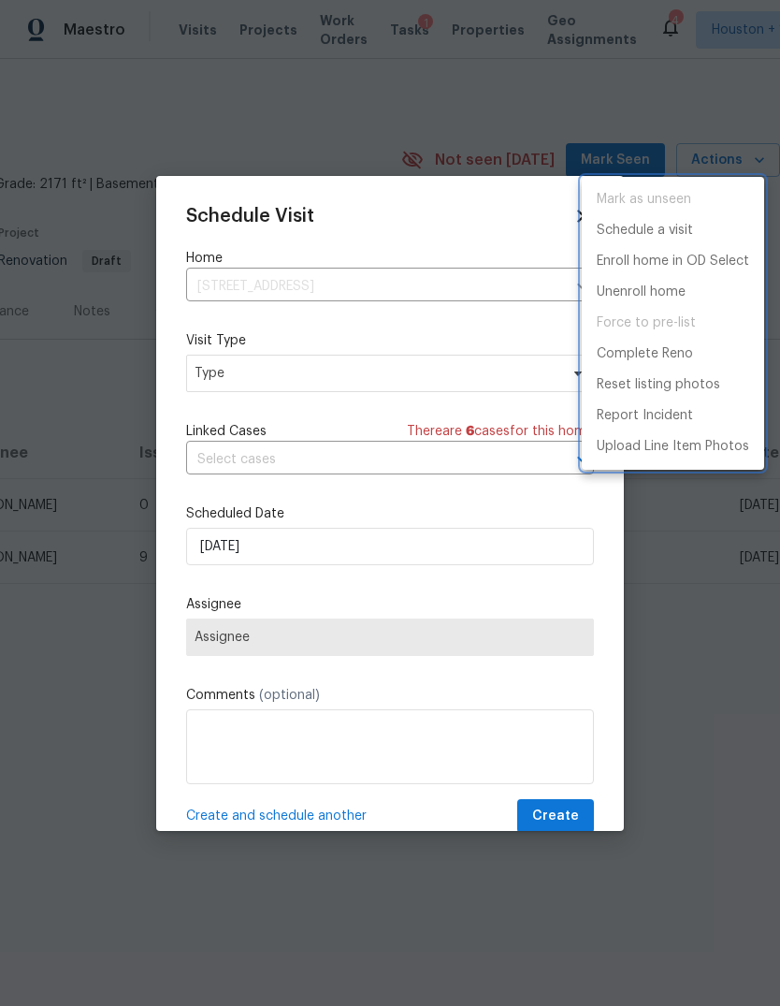
click at [514, 274] on div at bounding box center [390, 503] width 780 height 1006
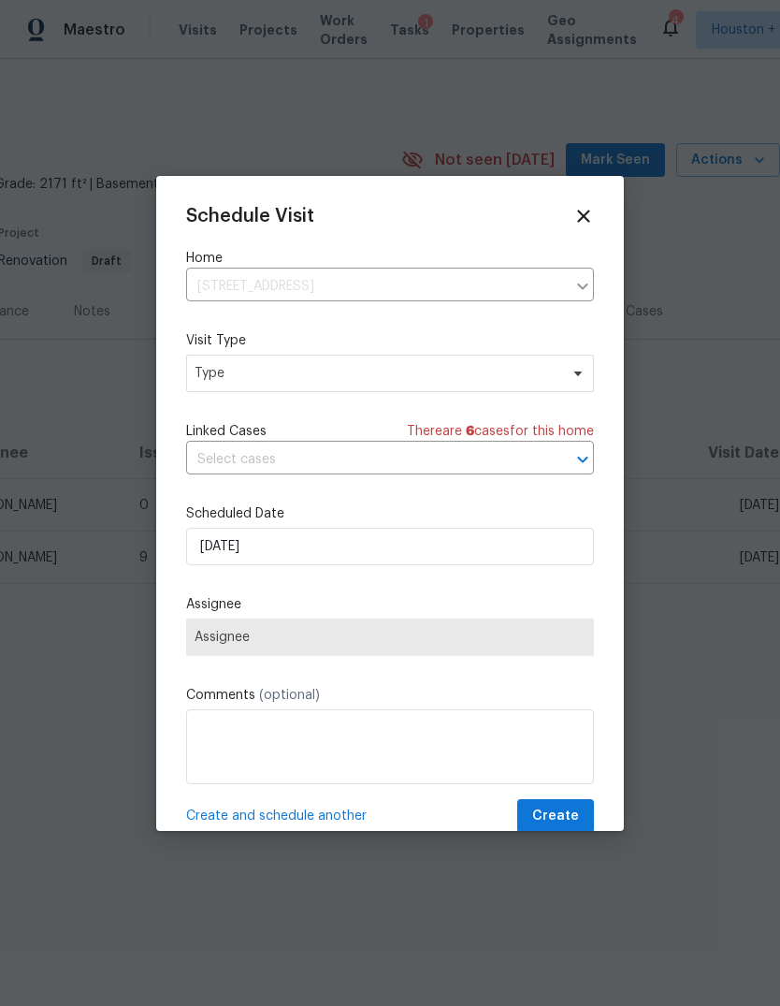
click at [592, 212] on icon at bounding box center [584, 216] width 21 height 21
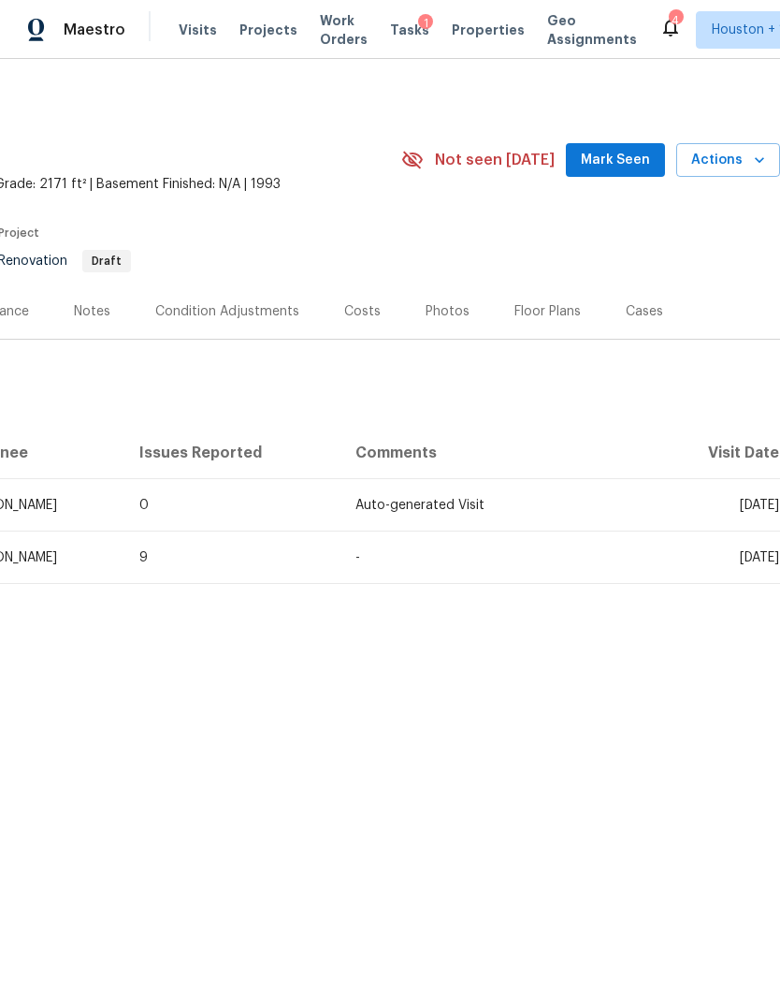
click at [741, 164] on span "Actions" at bounding box center [729, 160] width 74 height 23
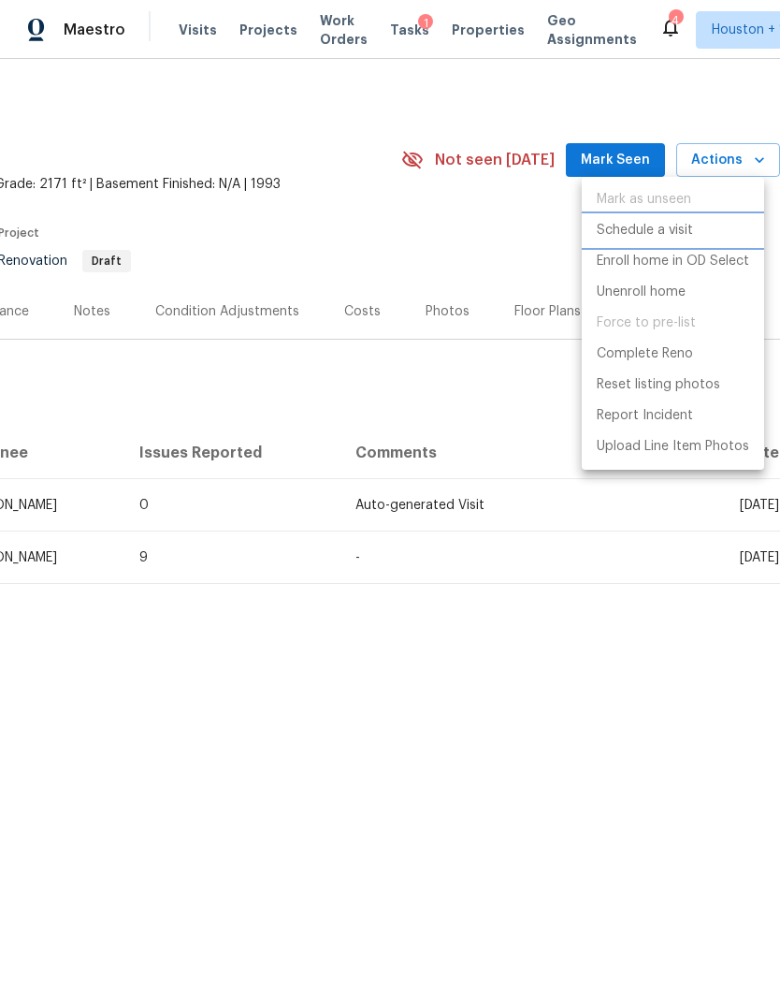
click at [681, 233] on p "Schedule a visit" at bounding box center [645, 231] width 96 height 20
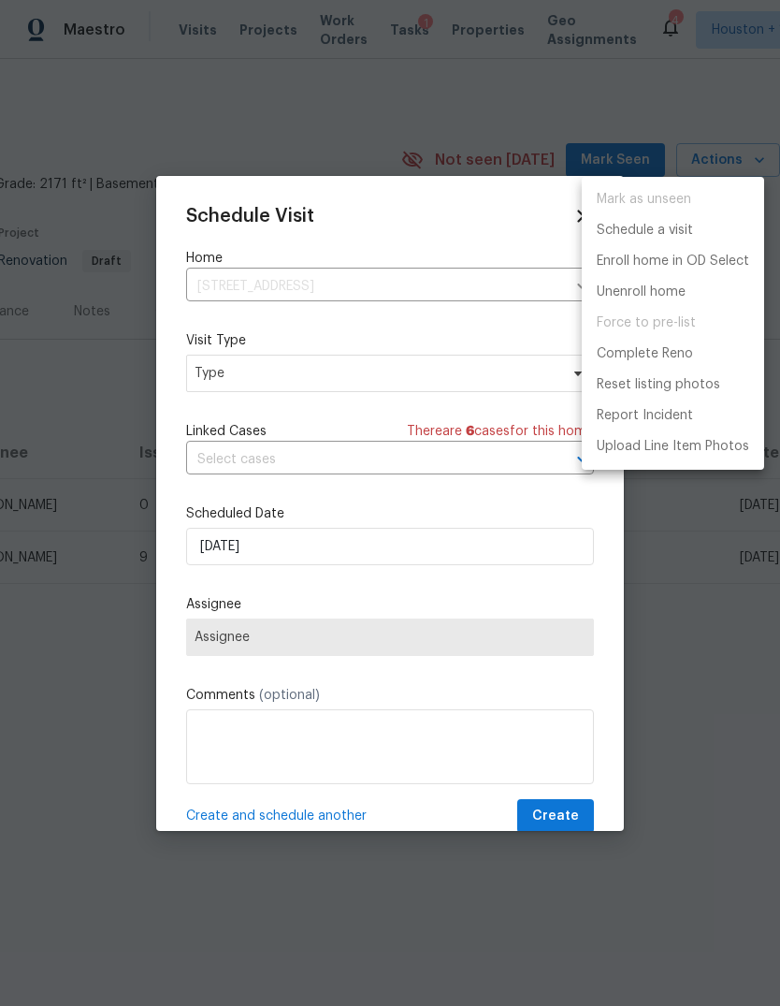
click at [414, 442] on div at bounding box center [390, 503] width 780 height 1006
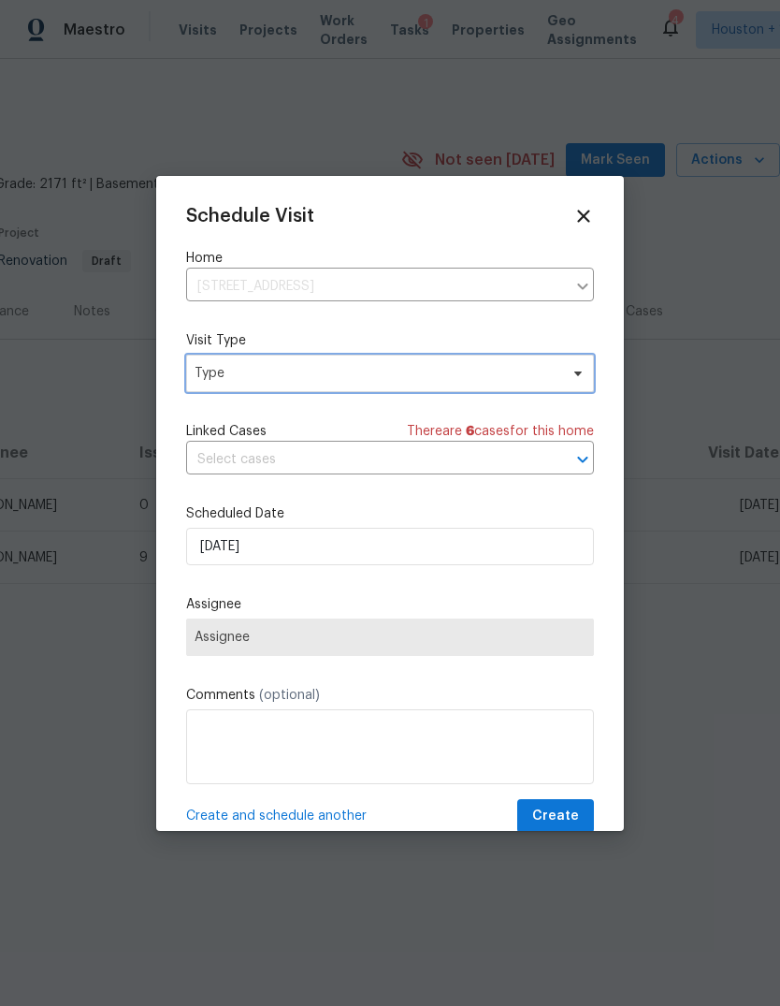
click at [469, 383] on span "Type" at bounding box center [377, 373] width 364 height 19
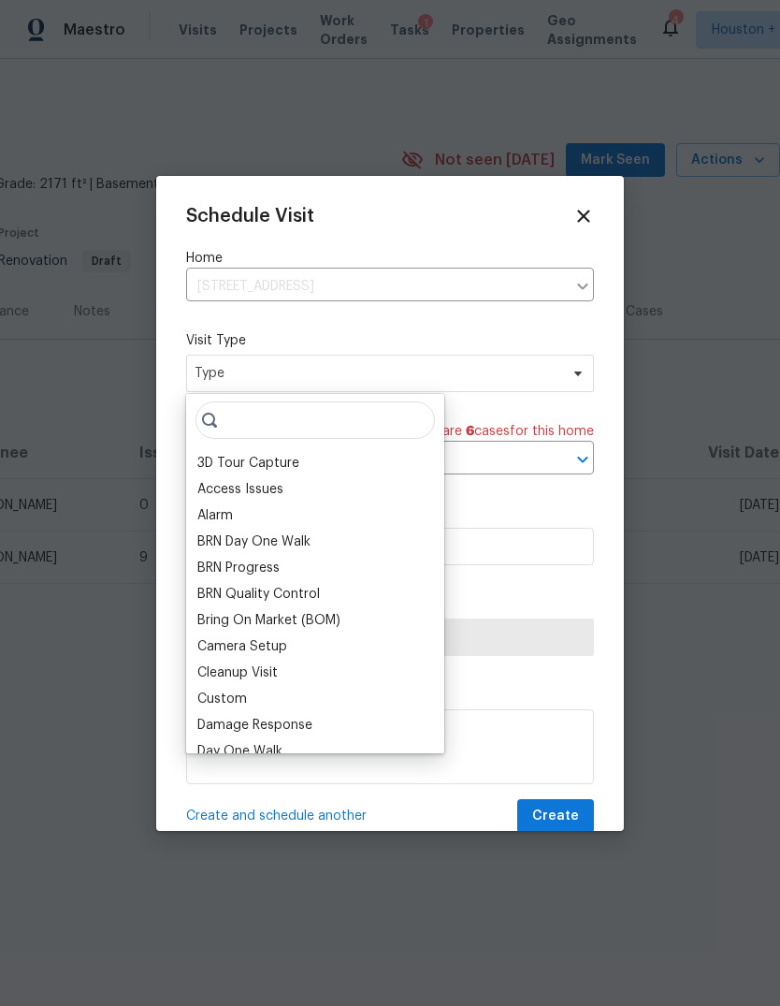
type input "N"
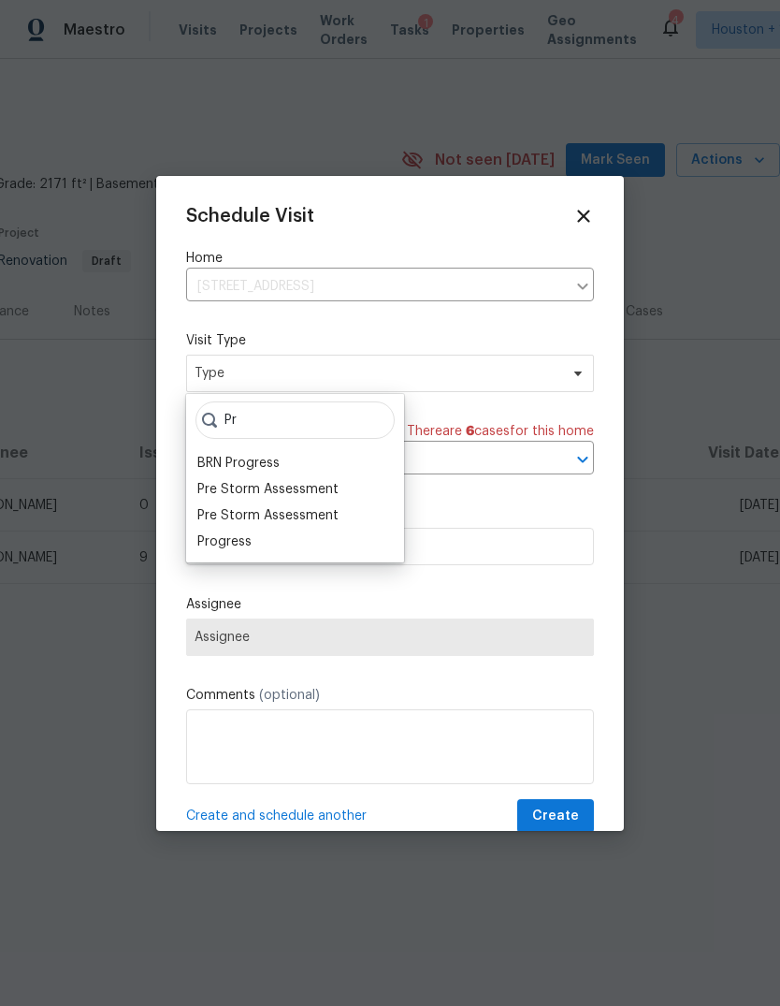
type input "Pr"
click at [289, 553] on div "Progress" at bounding box center [295, 542] width 207 height 26
click at [246, 549] on div "Progress" at bounding box center [224, 541] width 54 height 19
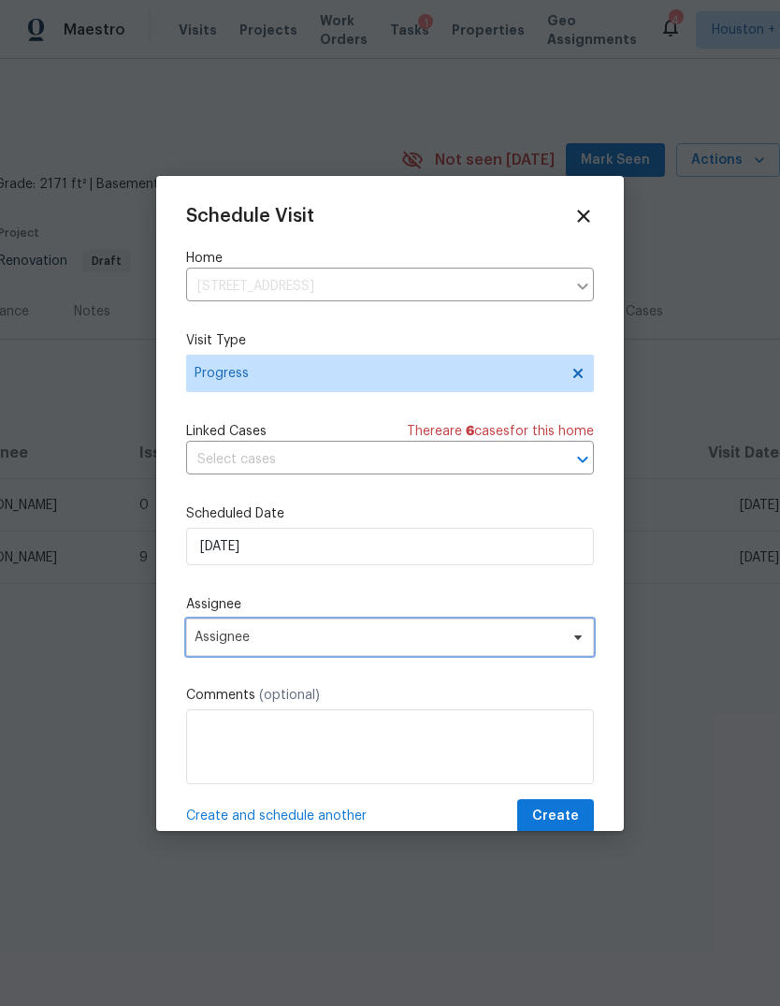
click at [297, 623] on span "Assignee" at bounding box center [390, 637] width 408 height 37
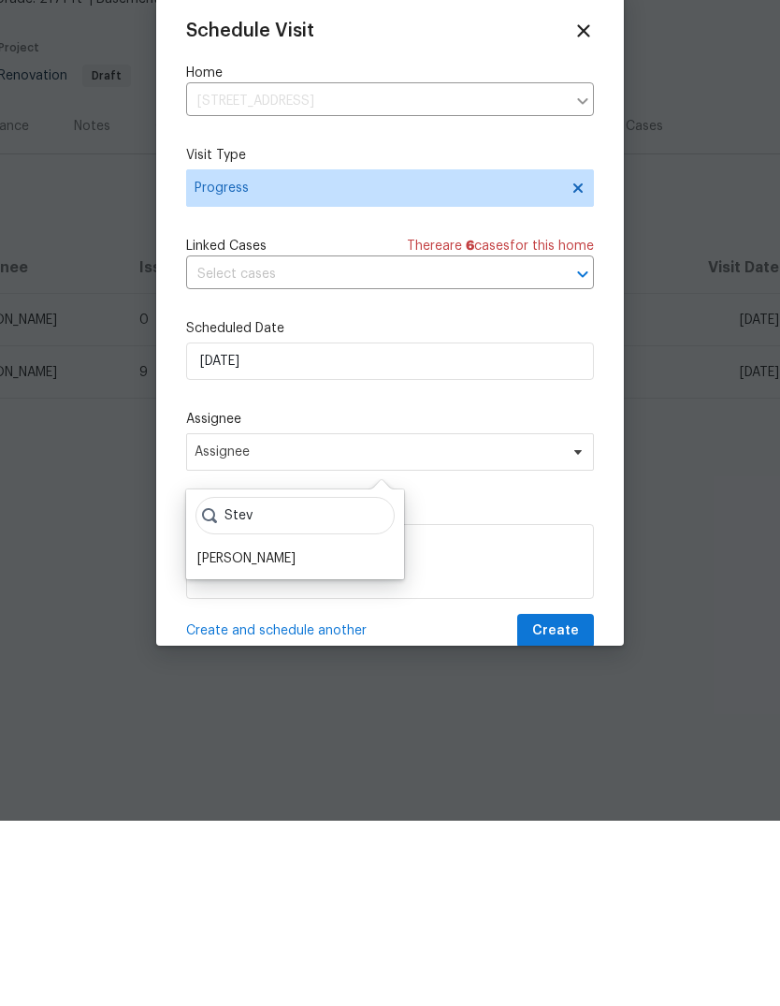
type input "Stev"
click at [307, 675] on div "Stev [PERSON_NAME]" at bounding box center [295, 720] width 218 height 90
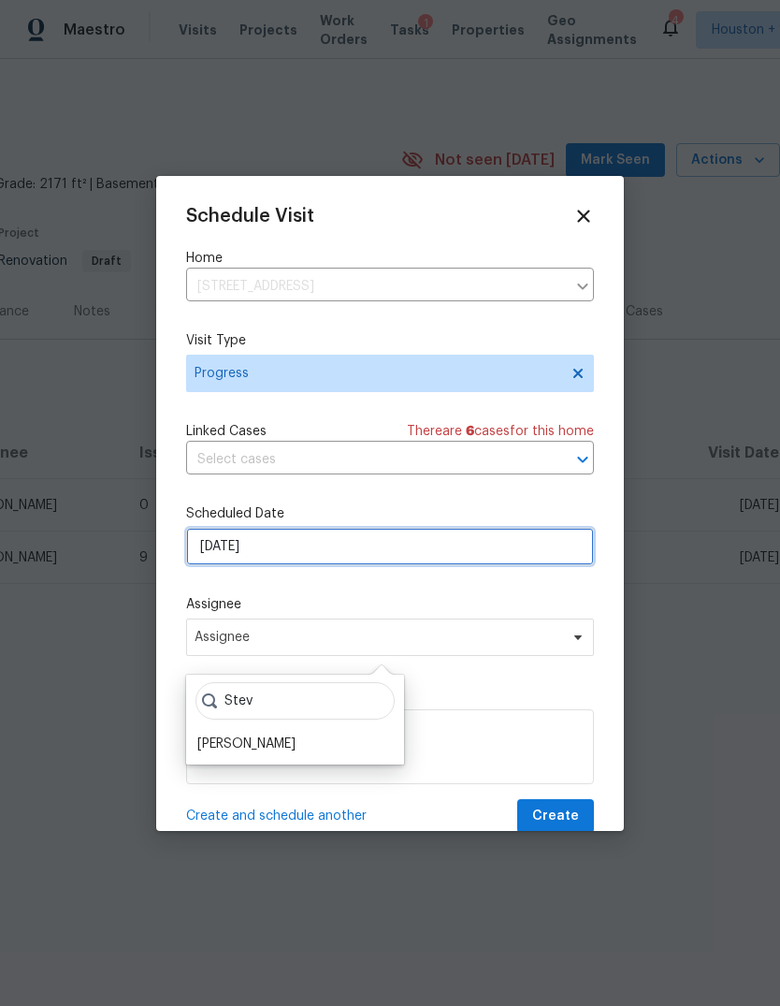
click at [243, 556] on input "[DATE]" at bounding box center [390, 546] width 408 height 37
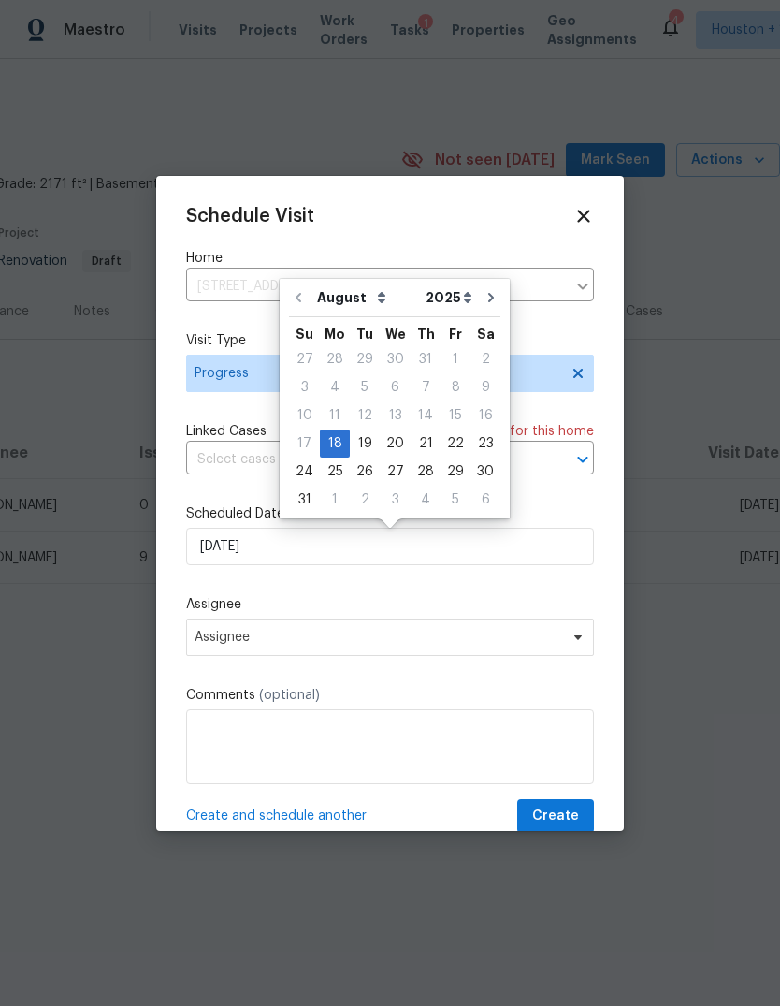
click at [309, 611] on label "Assignee" at bounding box center [390, 604] width 408 height 19
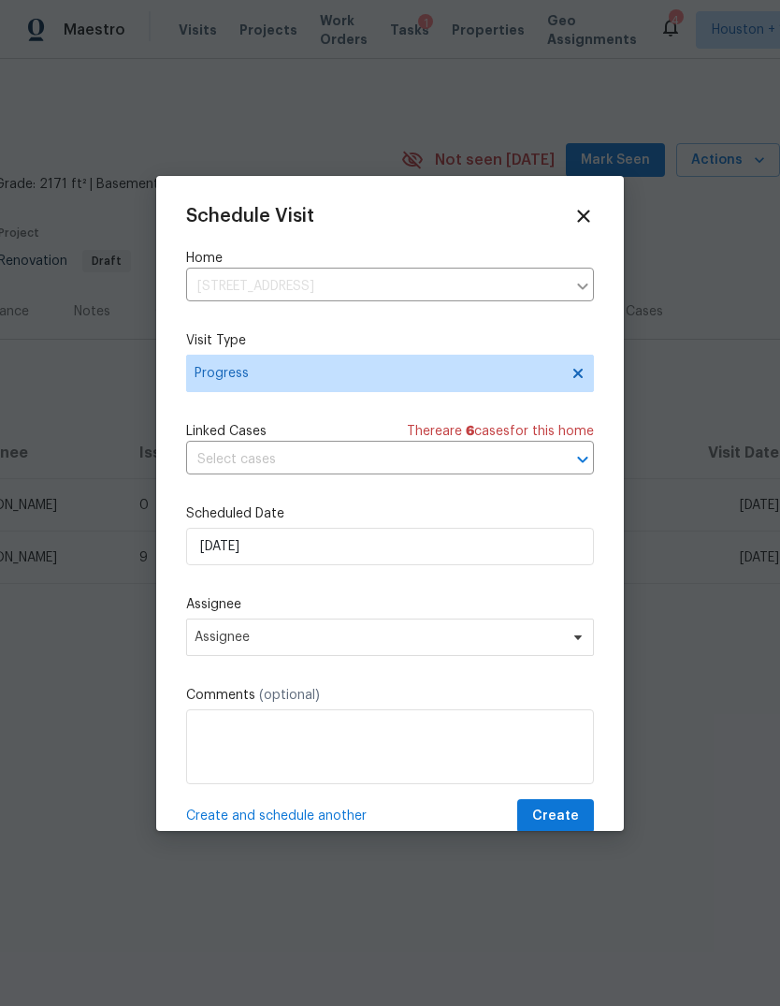
click at [308, 610] on label "Assignee" at bounding box center [390, 604] width 408 height 19
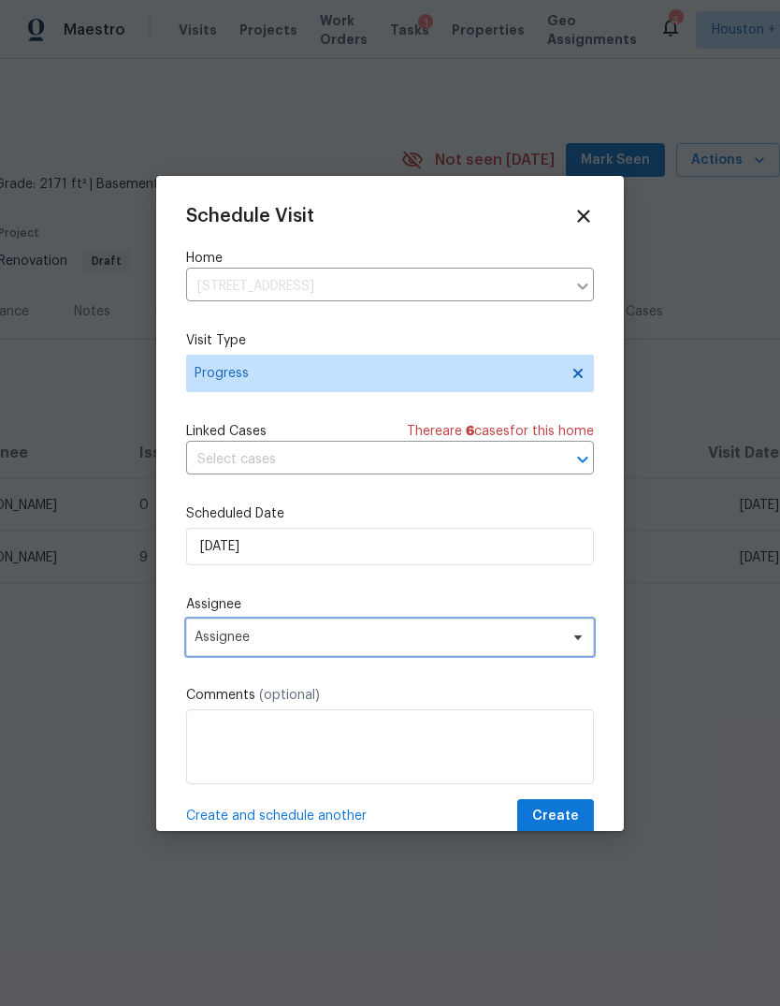
click at [312, 656] on span "Assignee" at bounding box center [390, 637] width 408 height 37
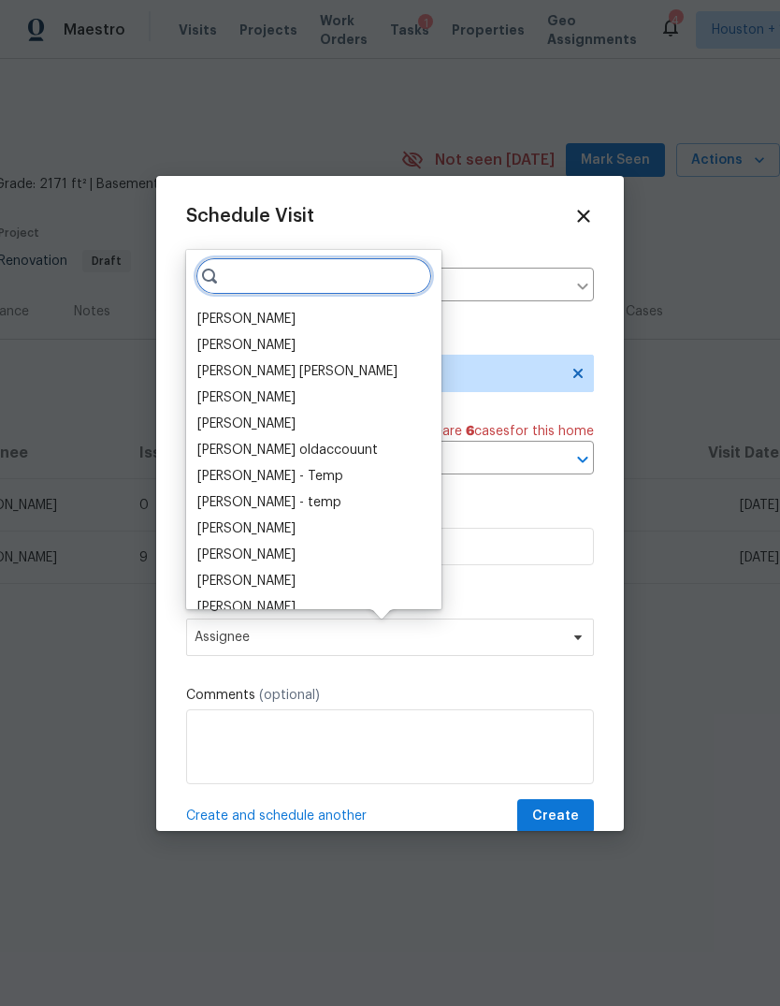
click at [258, 293] on input "search" at bounding box center [314, 275] width 237 height 37
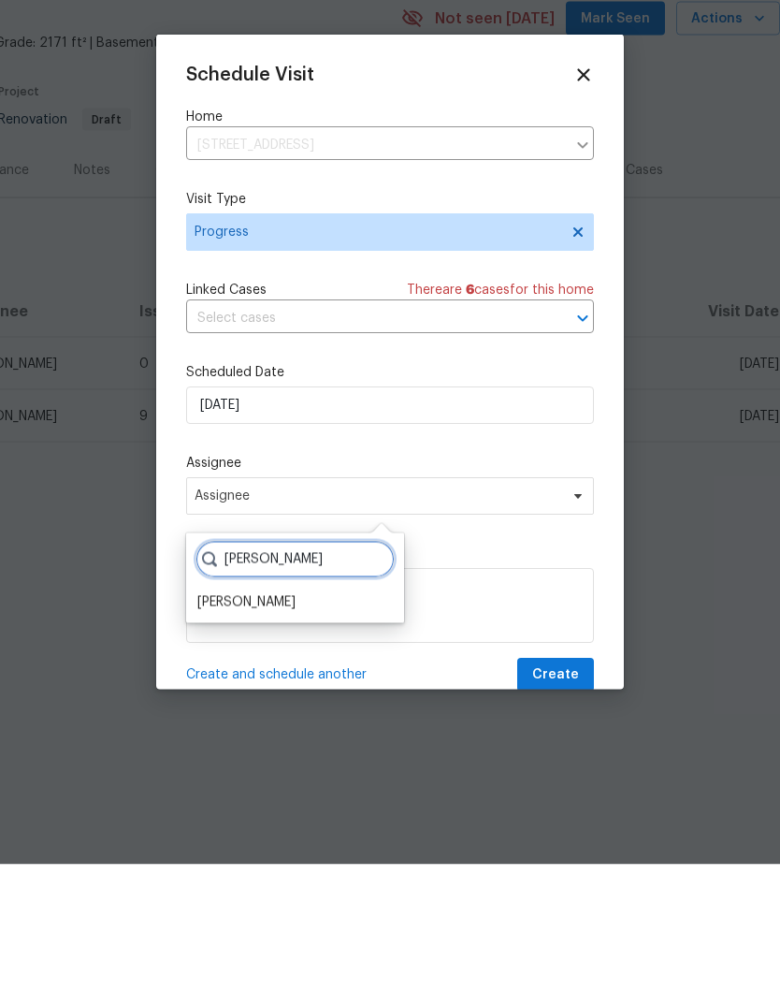
type input "[PERSON_NAME]"
click at [226, 735] on div "[PERSON_NAME]" at bounding box center [246, 744] width 98 height 19
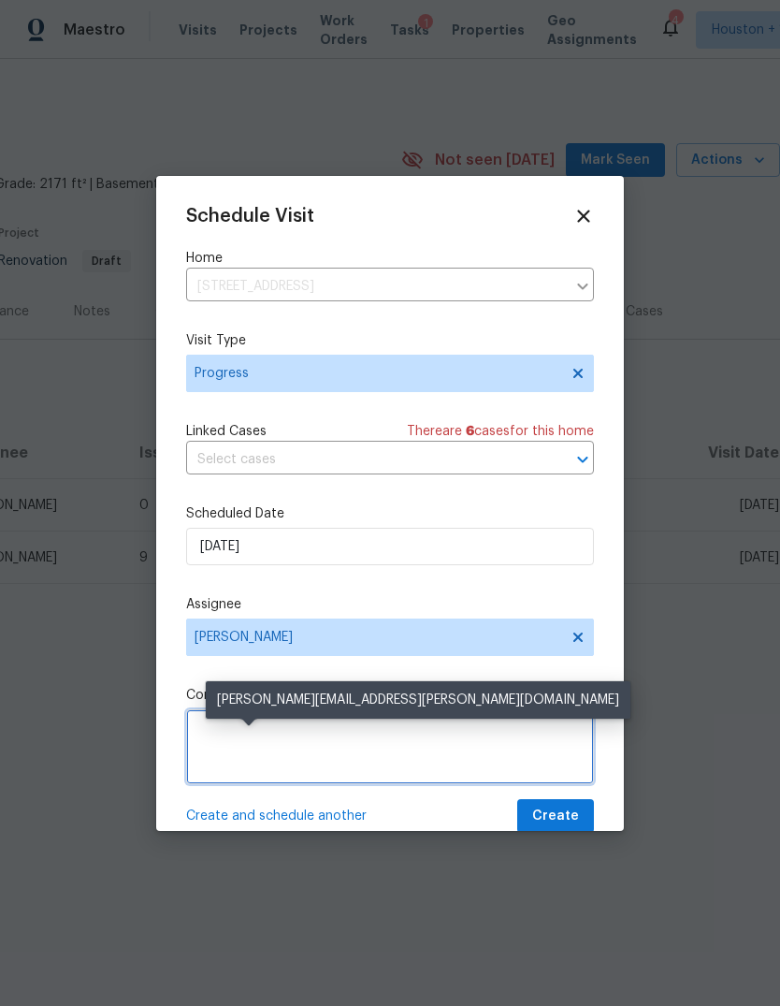
click at [436, 751] on textarea at bounding box center [390, 746] width 408 height 75
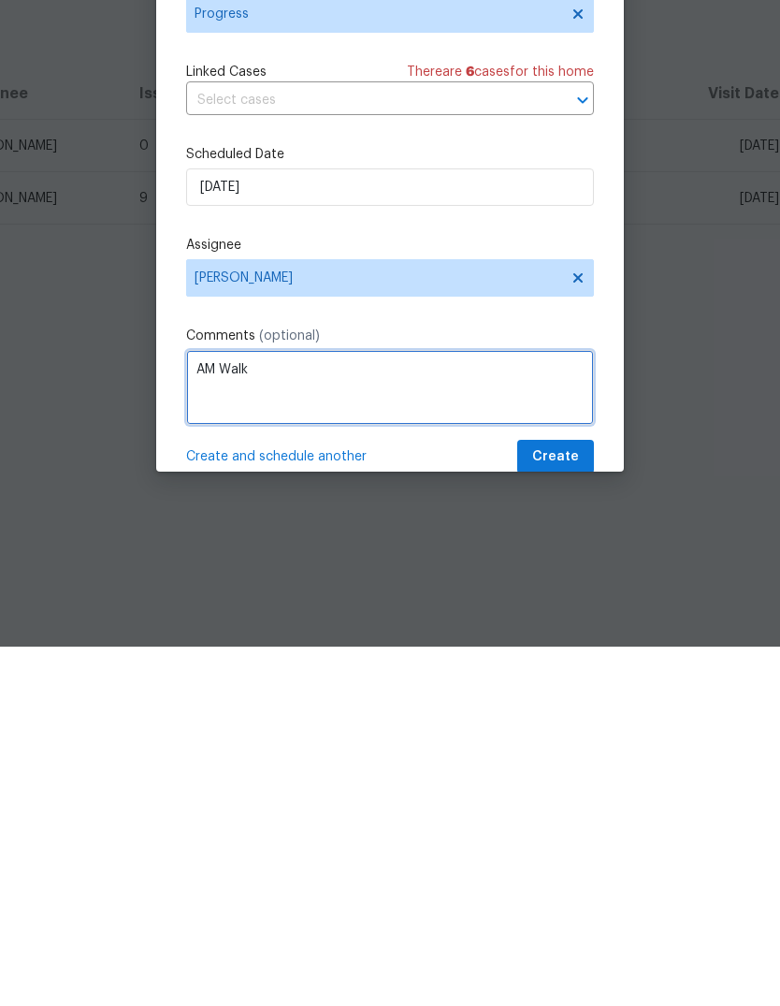
type textarea "AM Walk"
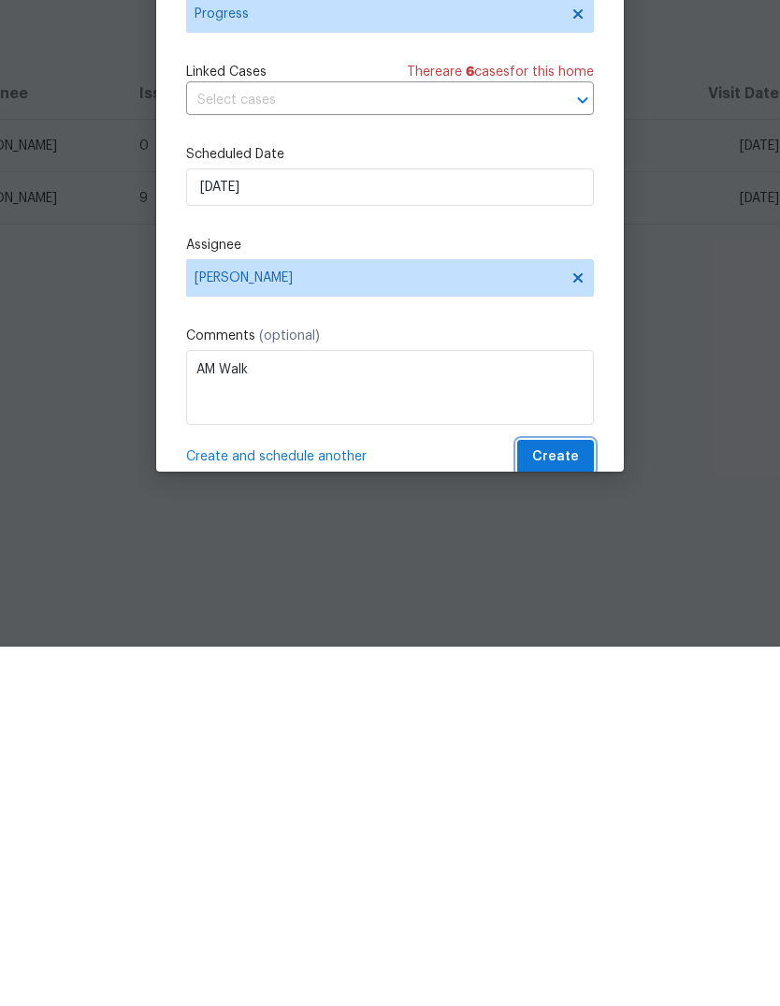
click at [550, 805] on span "Create" at bounding box center [555, 816] width 47 height 23
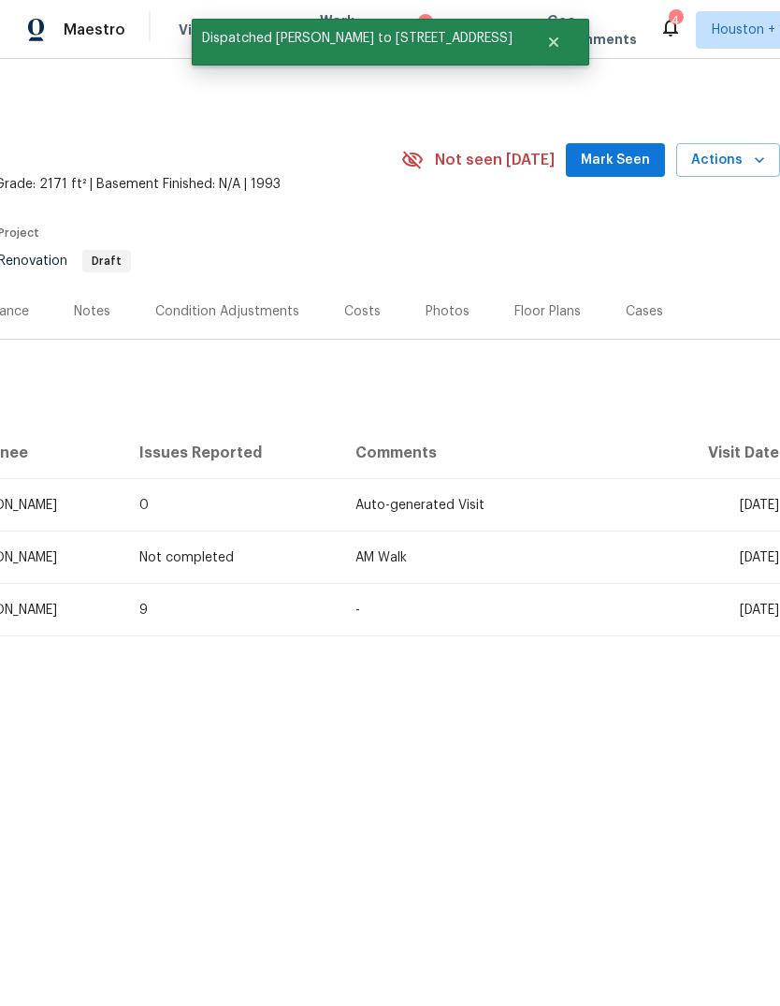
click at [697, 764] on html "Maestro Visits Projects Work Orders Tasks 1 Properties Geo Assignments 4 [GEOGR…" at bounding box center [390, 382] width 780 height 764
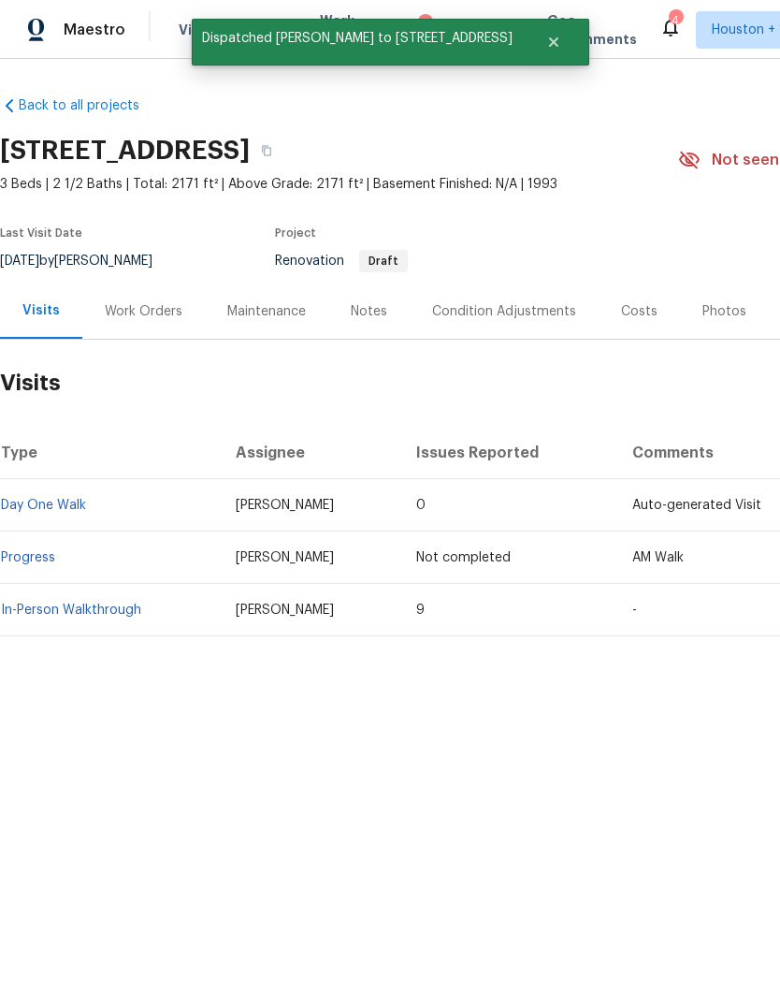
scroll to position [0, 0]
click at [284, 154] on button "button" at bounding box center [267, 151] width 34 height 34
